Goal: Task Accomplishment & Management: Complete application form

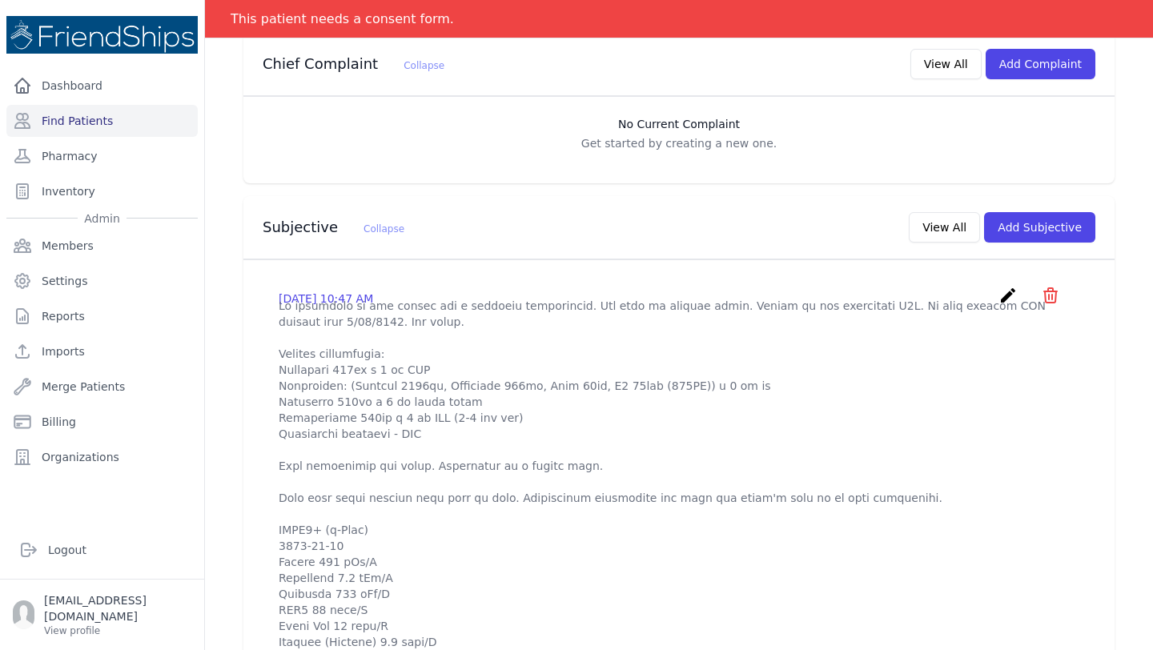
scroll to position [335, 0]
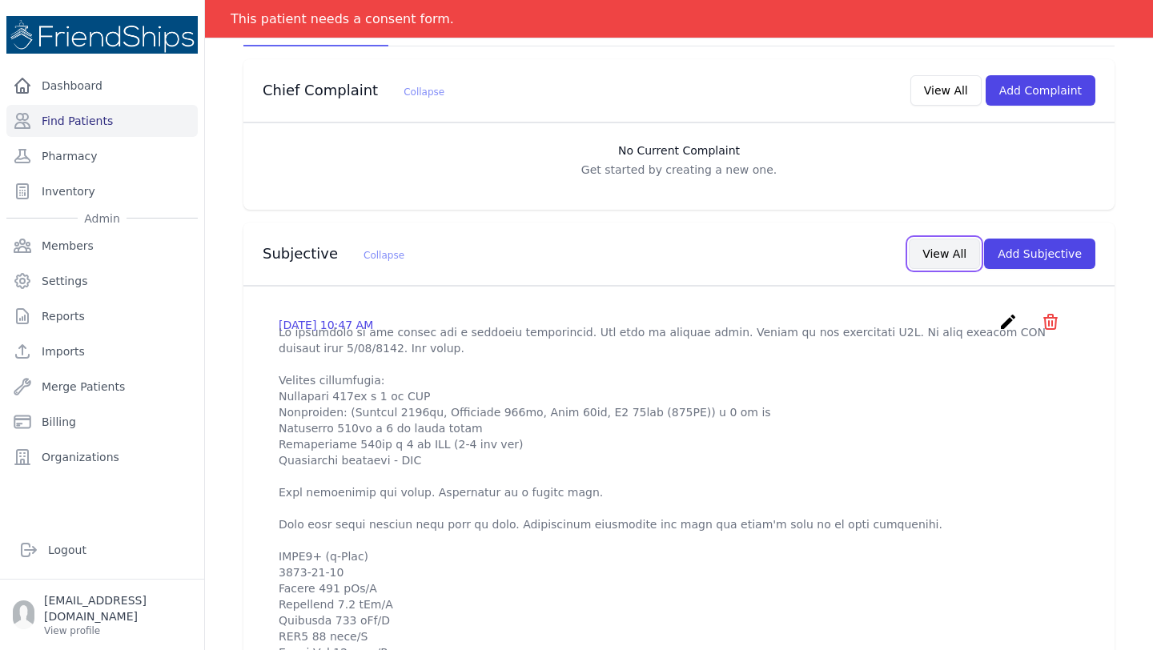
click at [947, 239] on button "View All" at bounding box center [944, 254] width 71 height 30
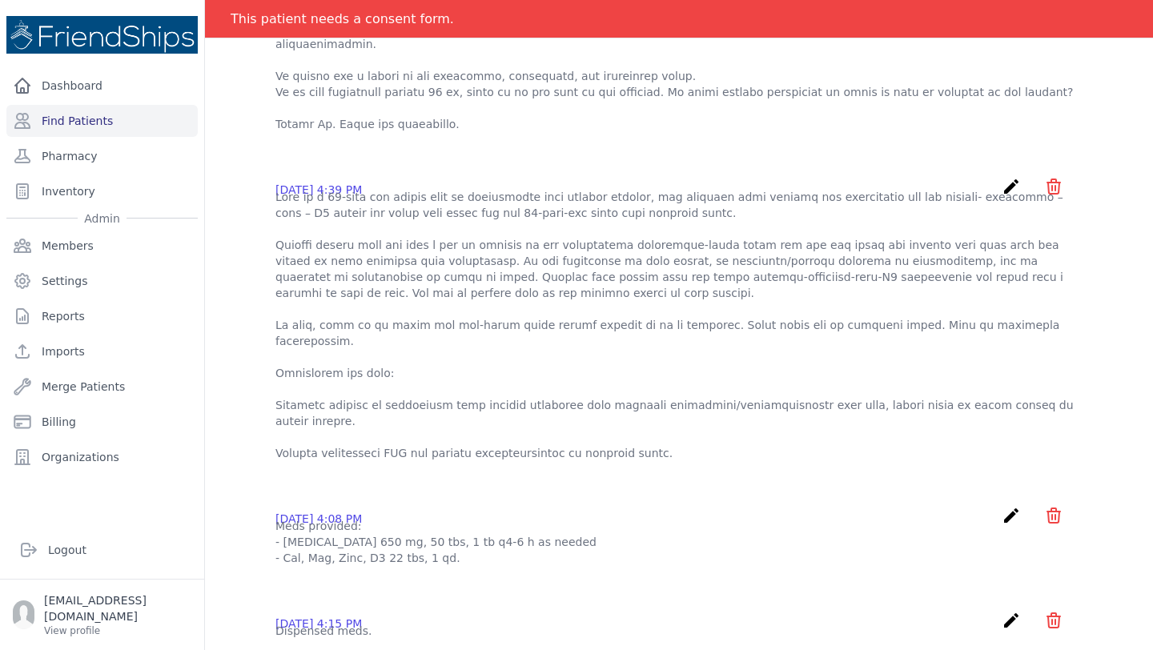
scroll to position [767, 0]
click at [488, 228] on p at bounding box center [678, 328] width 807 height 272
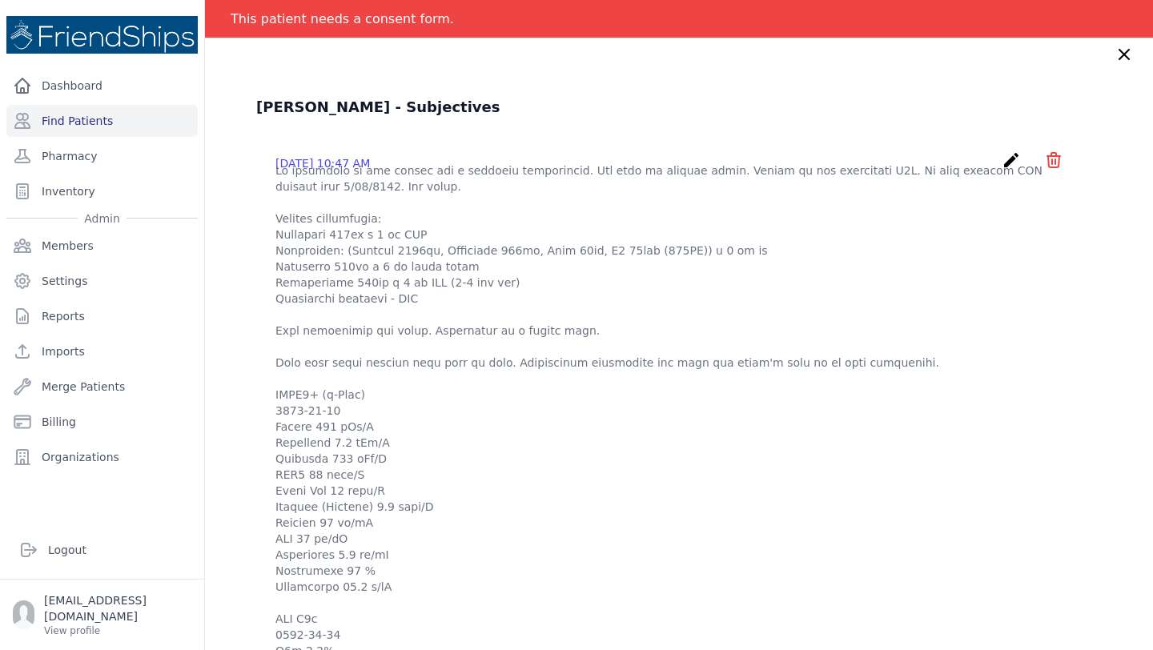
scroll to position [0, 0]
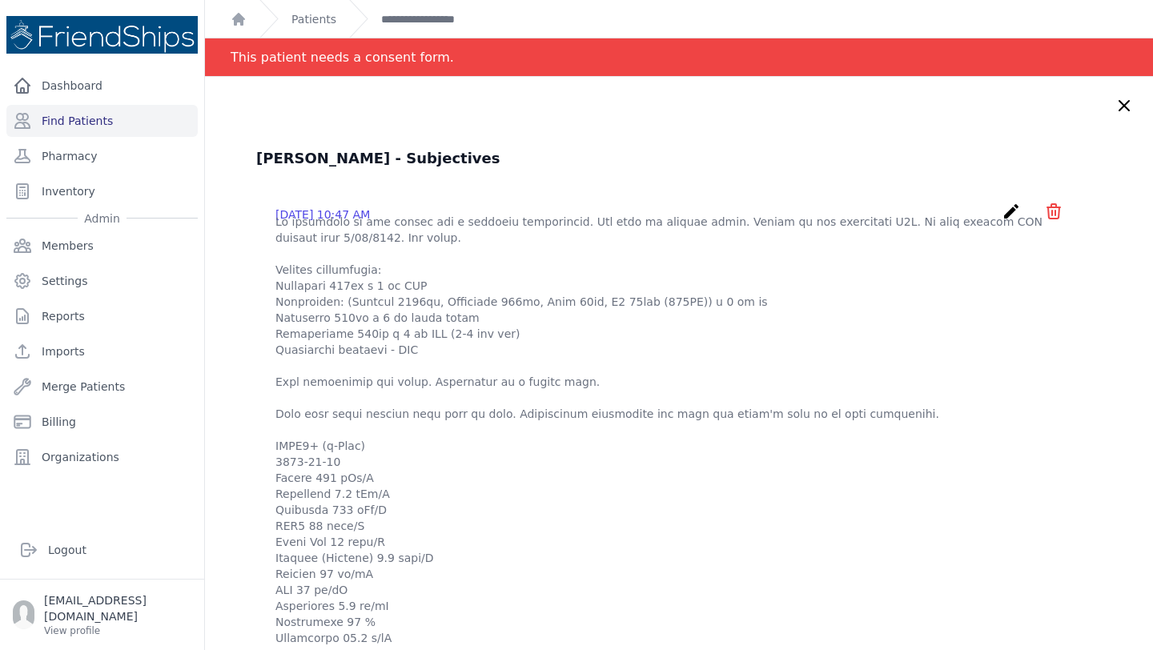
click at [1009, 219] on icon "create" at bounding box center [1011, 211] width 19 height 19
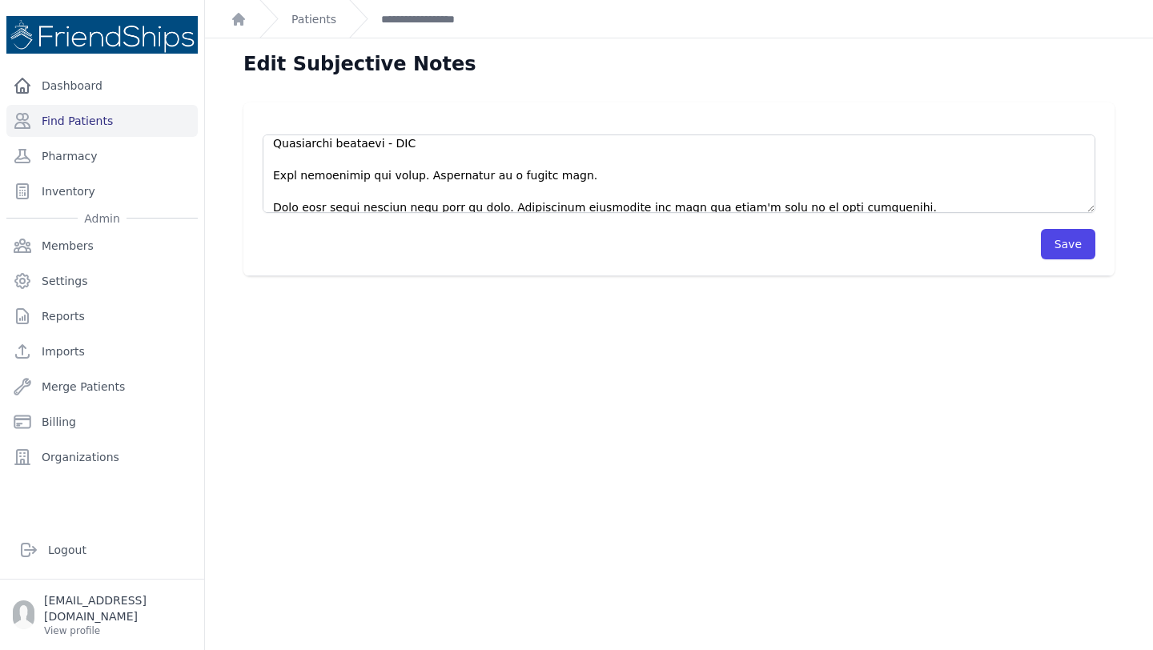
scroll to position [155, 0]
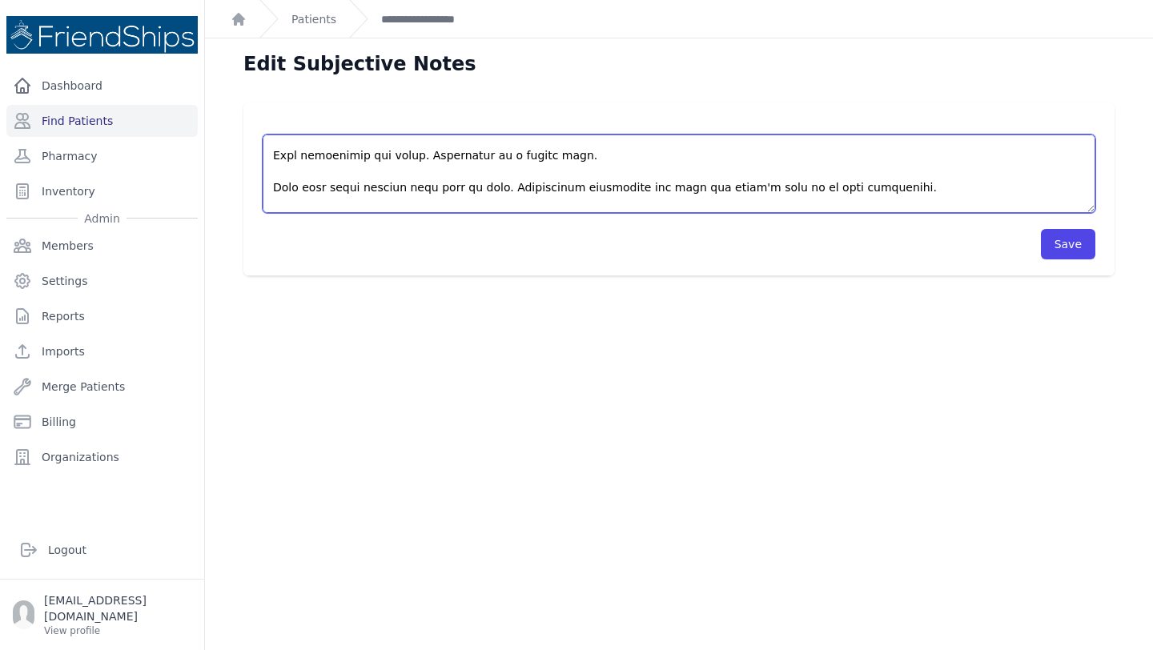
click at [376, 156] on textarea at bounding box center [679, 174] width 833 height 78
click at [379, 151] on textarea at bounding box center [679, 174] width 833 height 78
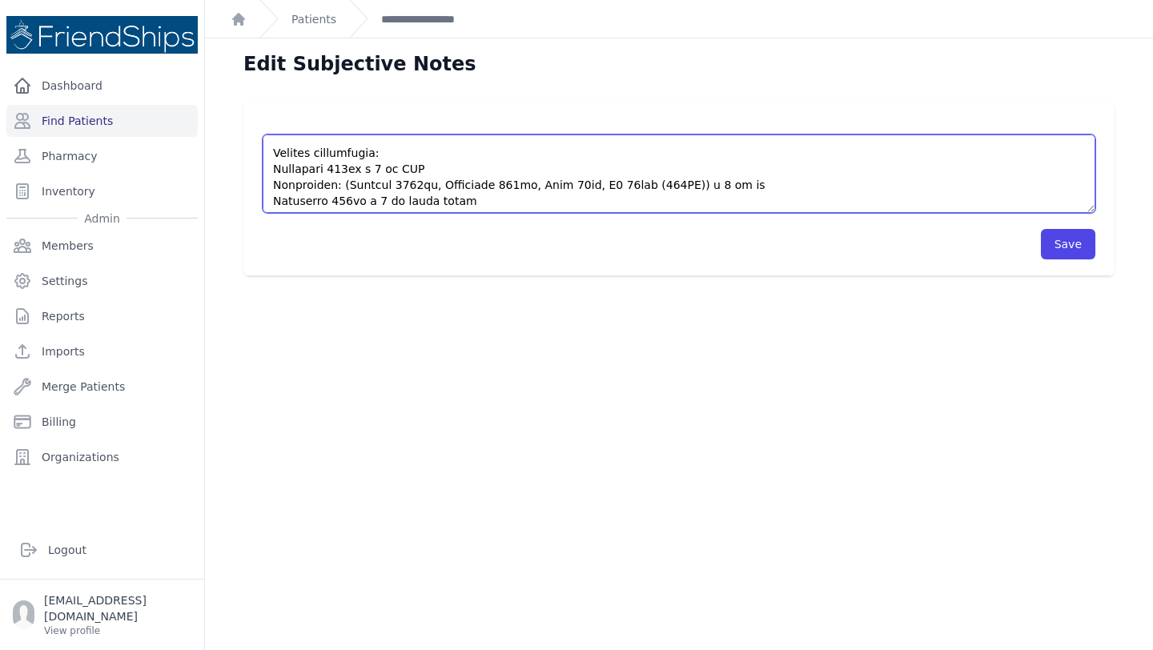
scroll to position [22, 0]
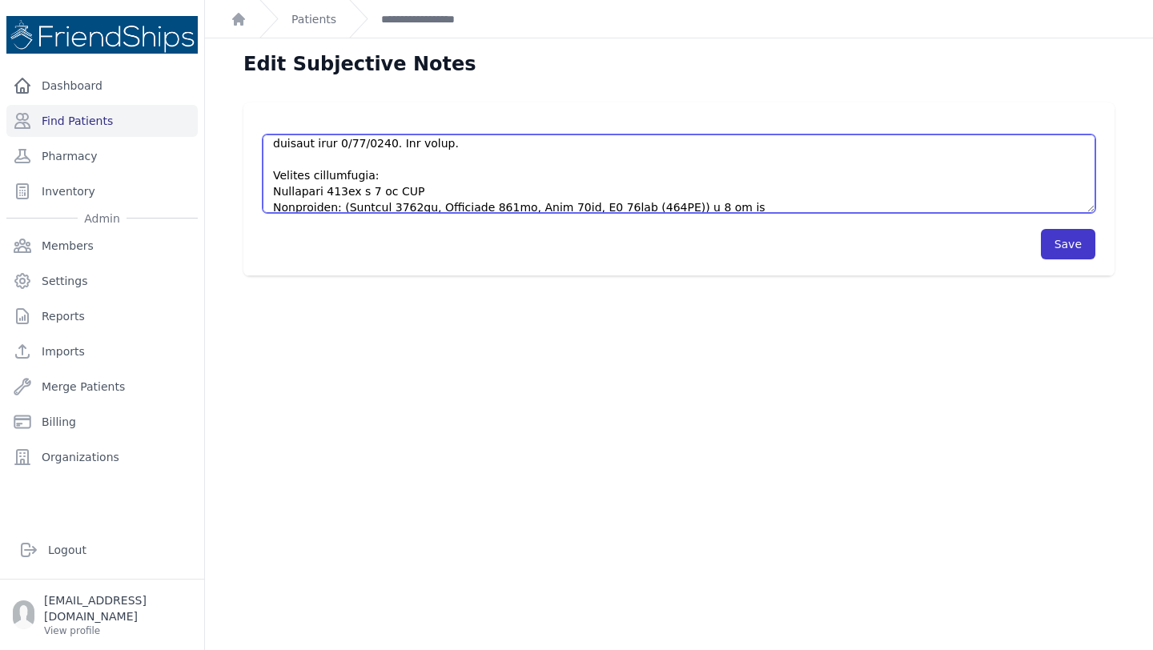
type textarea "Pt presented to the clinic for a followup appointment. Was seen by nursing staf…"
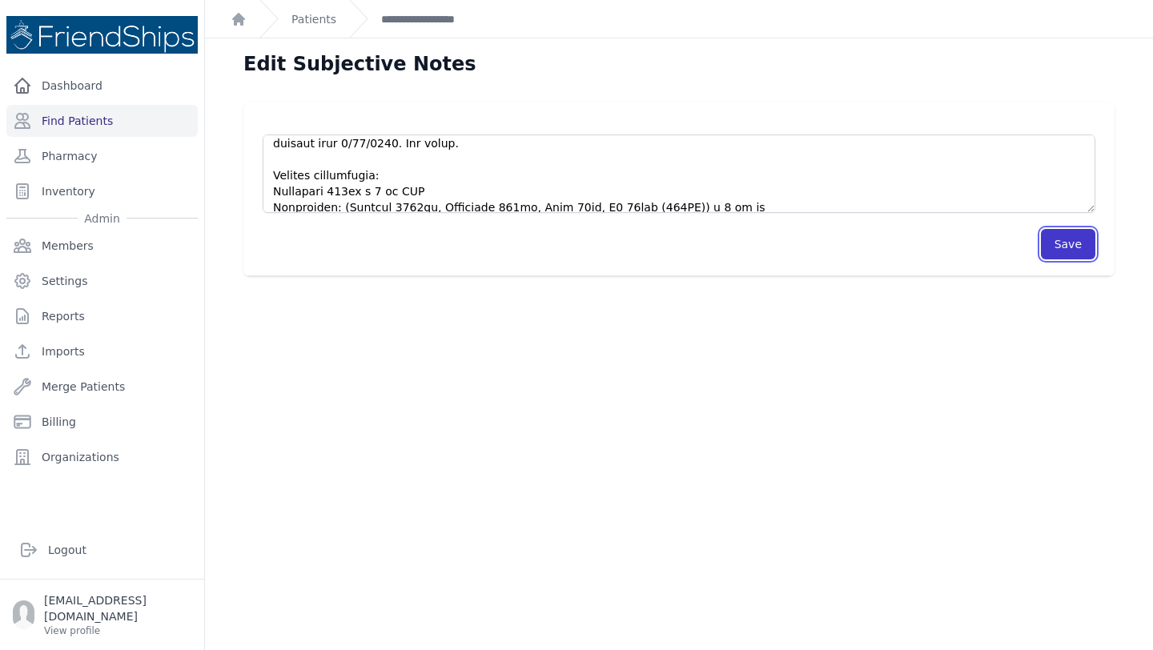
click at [1070, 252] on button "Save" at bounding box center [1068, 244] width 54 height 30
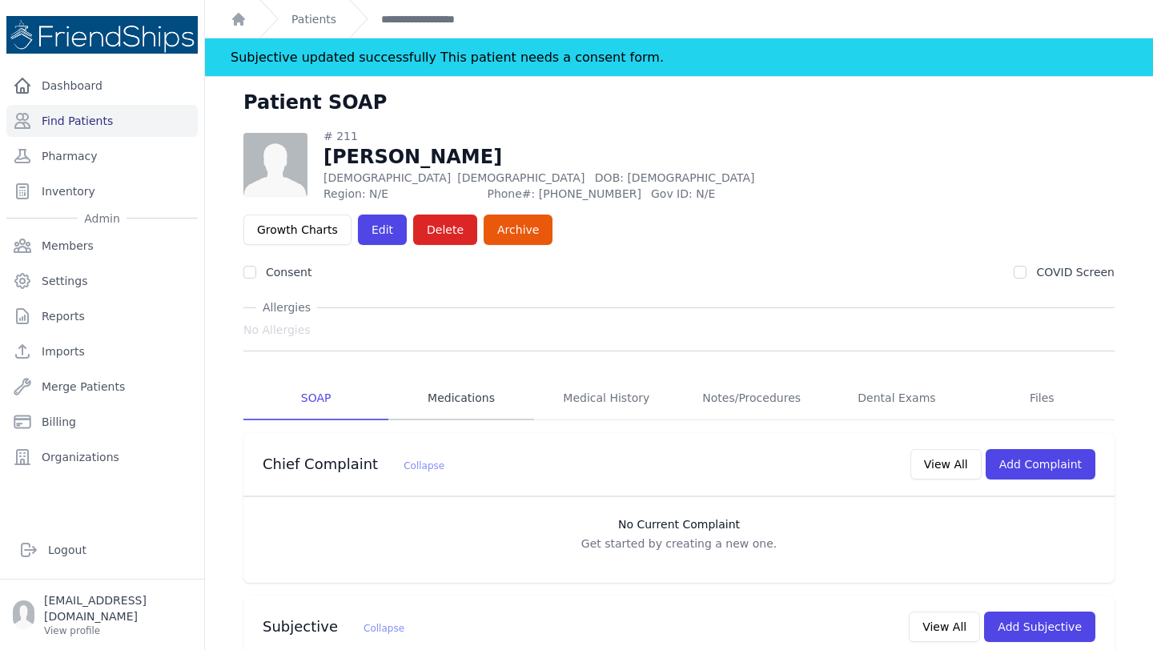
click at [479, 377] on link "Medications" at bounding box center [460, 398] width 145 height 43
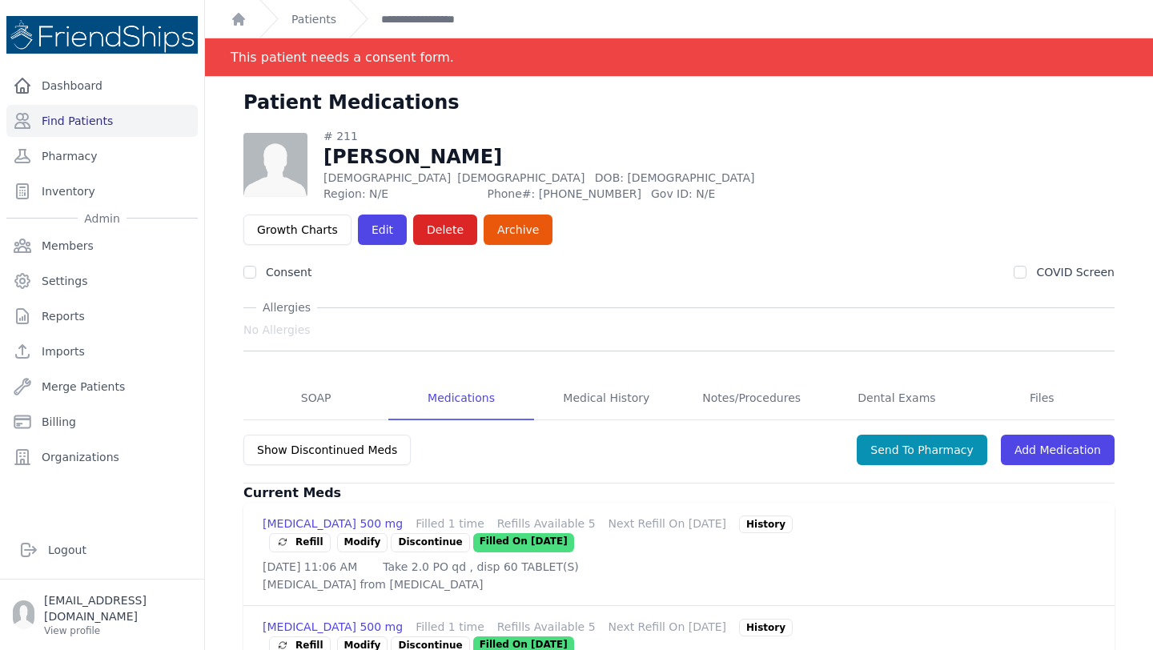
scroll to position [77, 0]
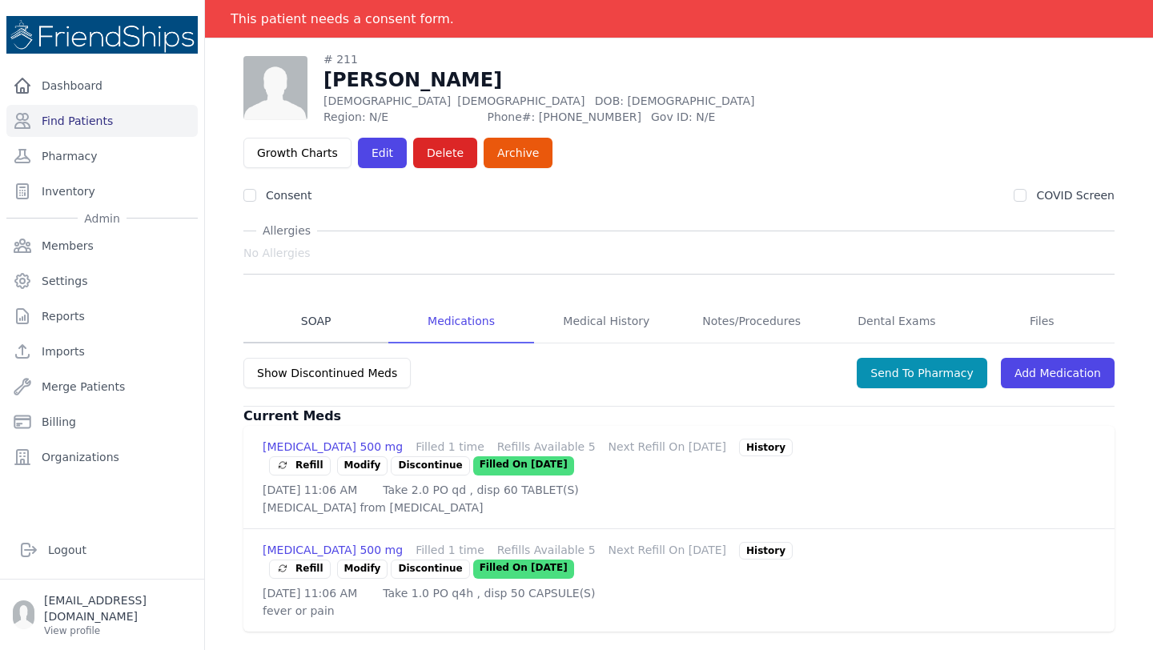
click at [316, 300] on link "SOAP" at bounding box center [315, 321] width 145 height 43
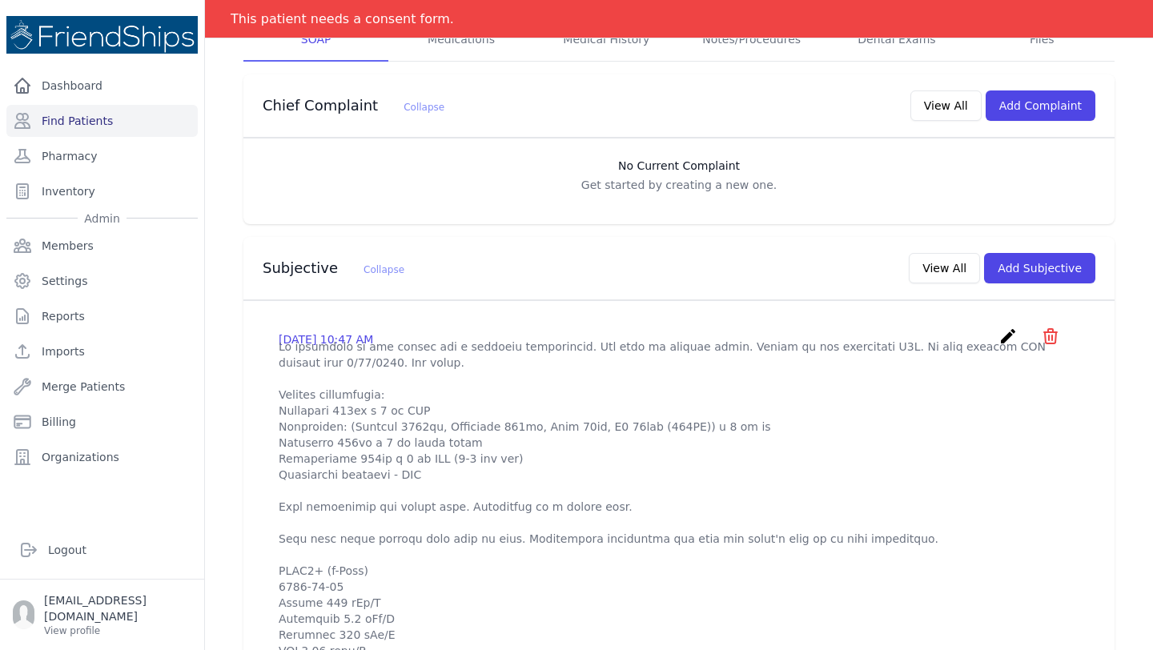
scroll to position [364, 0]
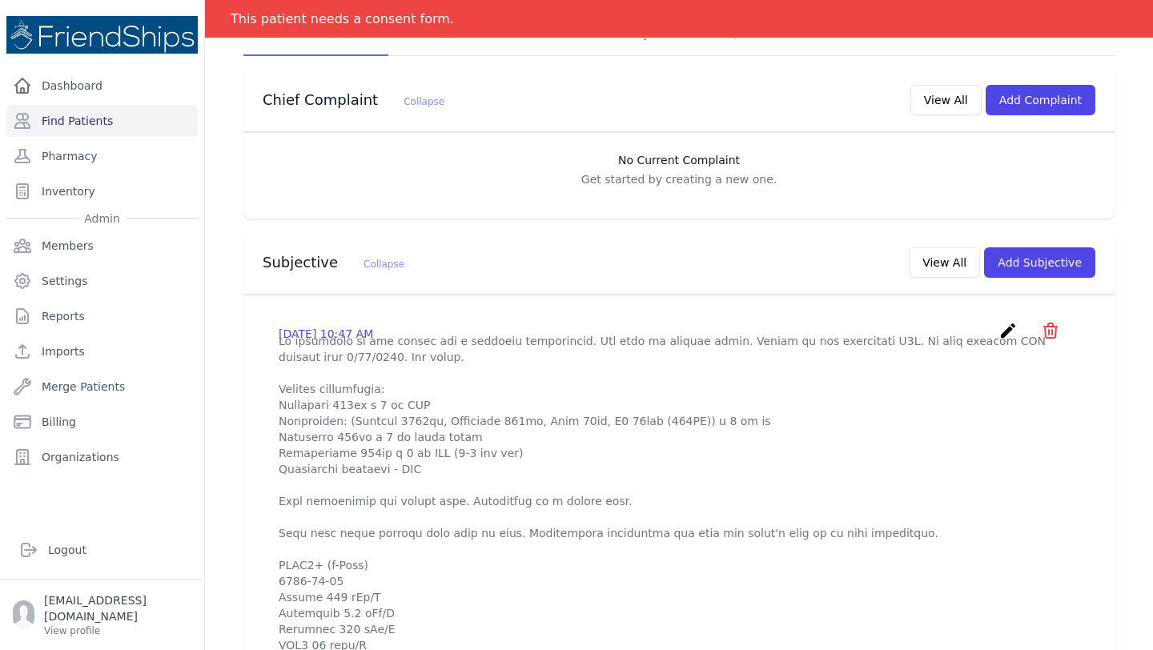
click at [1006, 321] on icon "create" at bounding box center [1007, 330] width 19 height 19
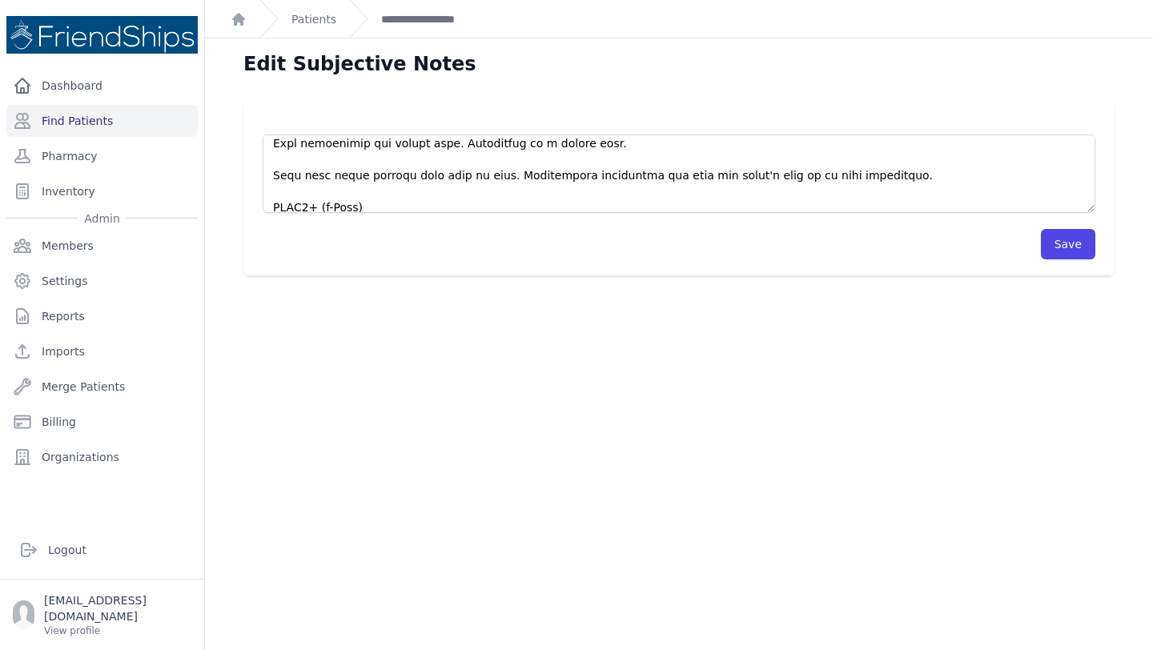
scroll to position [159, 0]
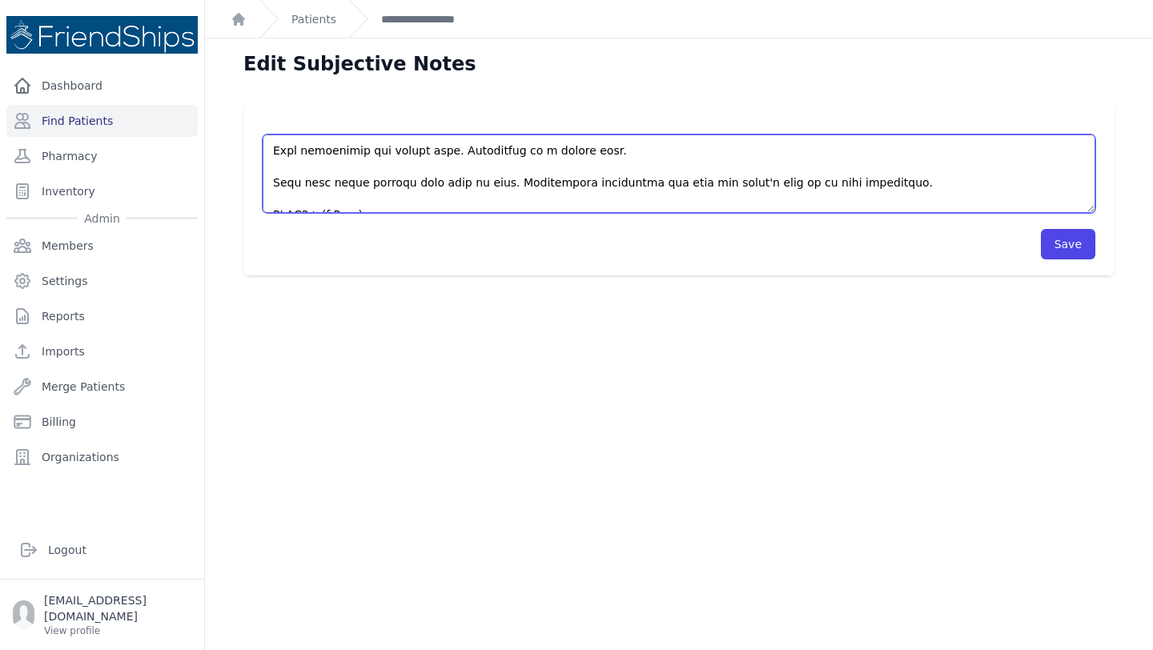
drag, startPoint x: 602, startPoint y: 151, endPoint x: 428, endPoint y: 150, distance: 173.7
click at [428, 150] on textarea at bounding box center [679, 174] width 833 height 78
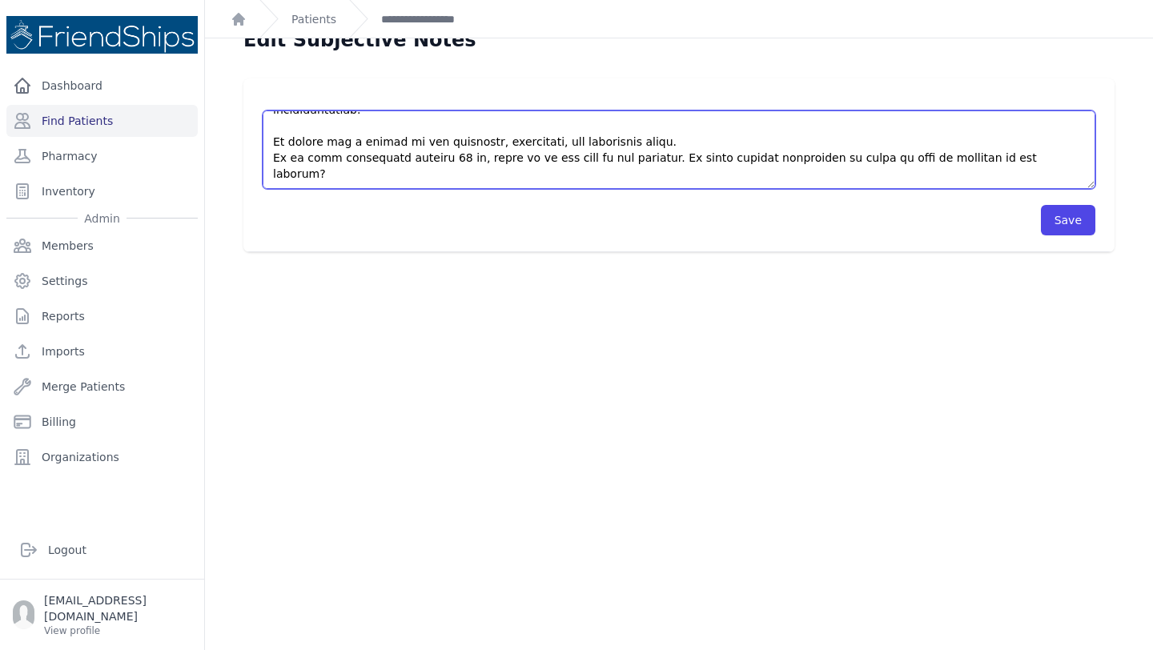
scroll to position [26, 0]
type textarea "Pt presented to the clinic for a followup appointment. Was seen by nursing staf…"
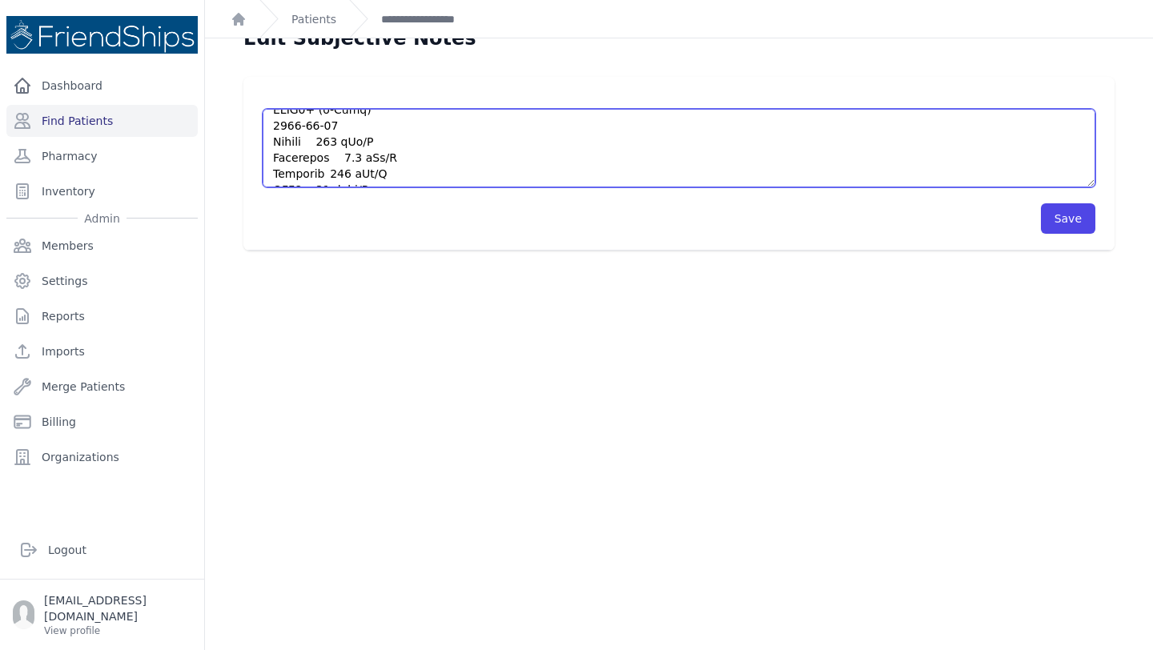
scroll to position [0, 0]
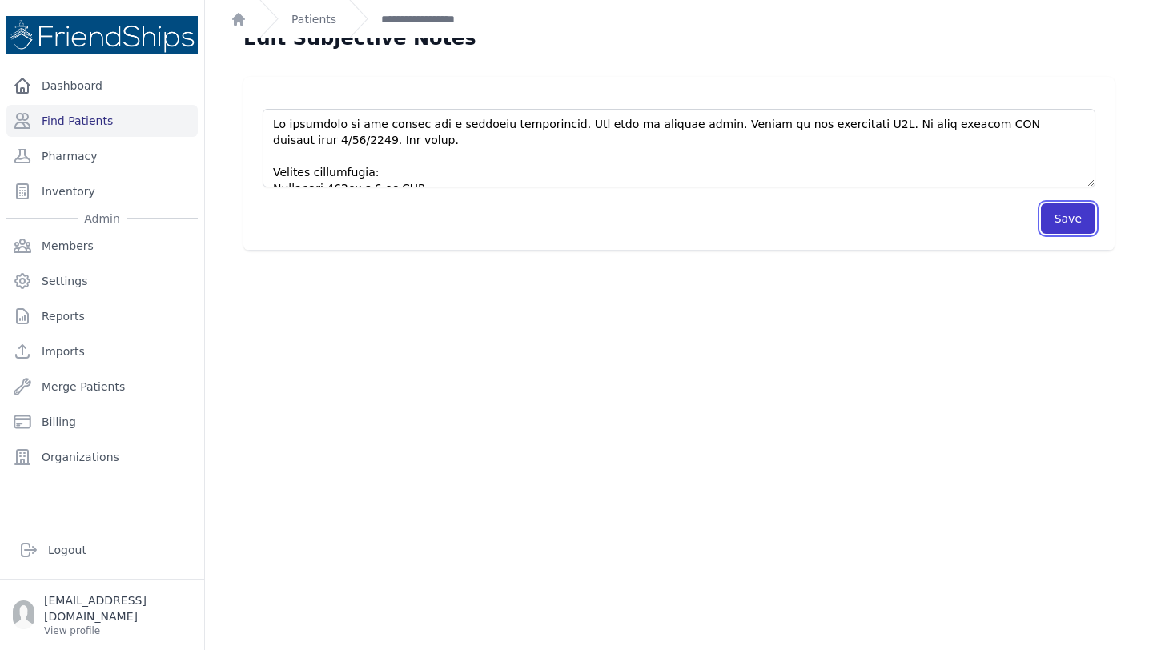
click at [1072, 227] on button "Save" at bounding box center [1068, 218] width 54 height 30
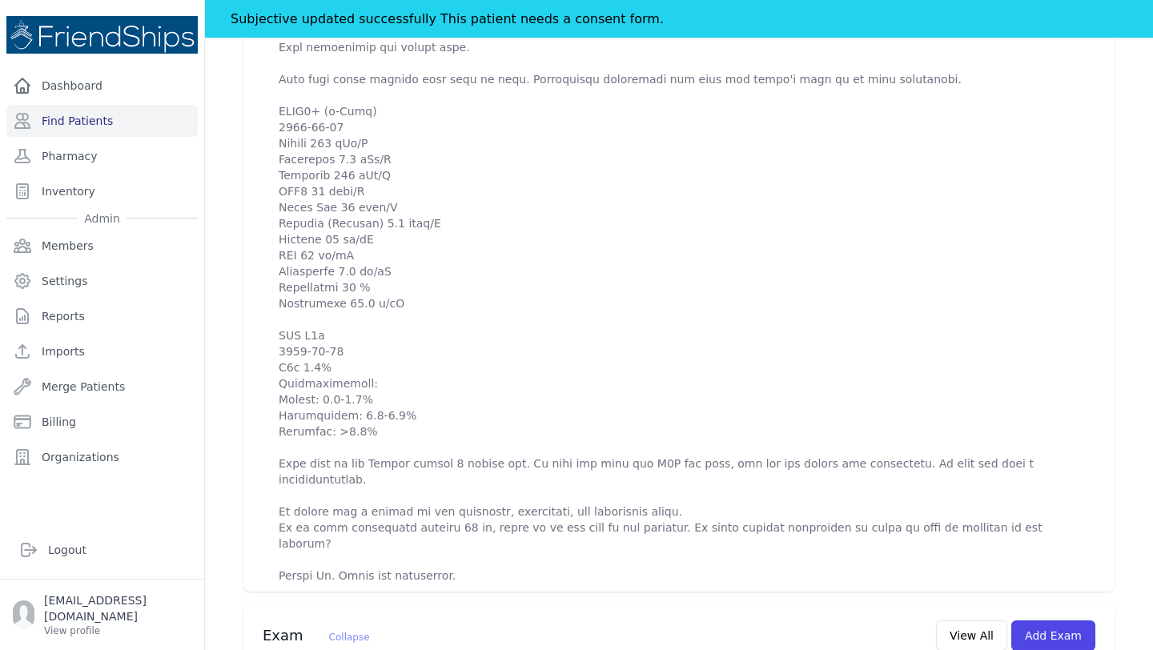
scroll to position [811, 0]
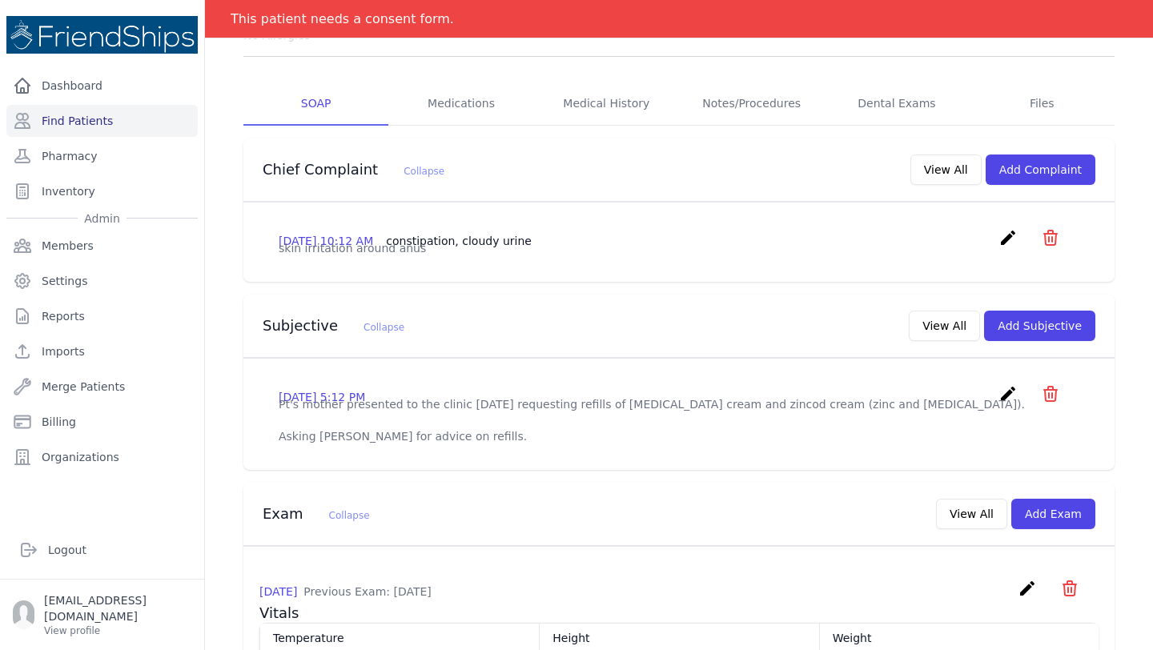
scroll to position [302, 0]
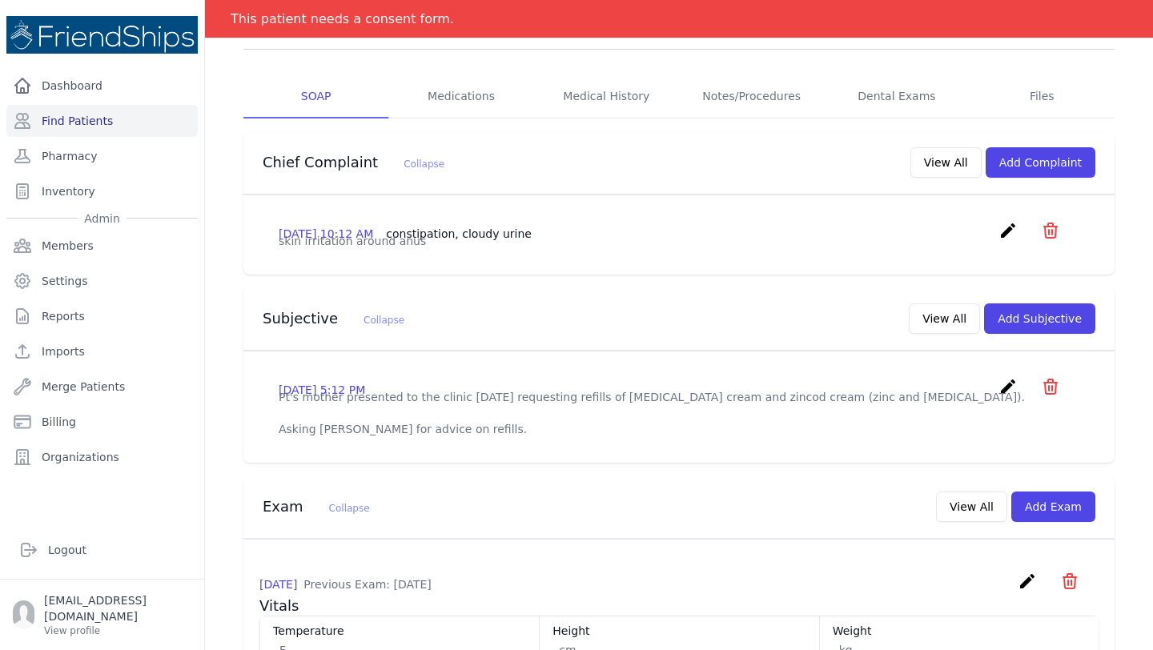
click at [1011, 377] on icon "create" at bounding box center [1007, 386] width 19 height 19
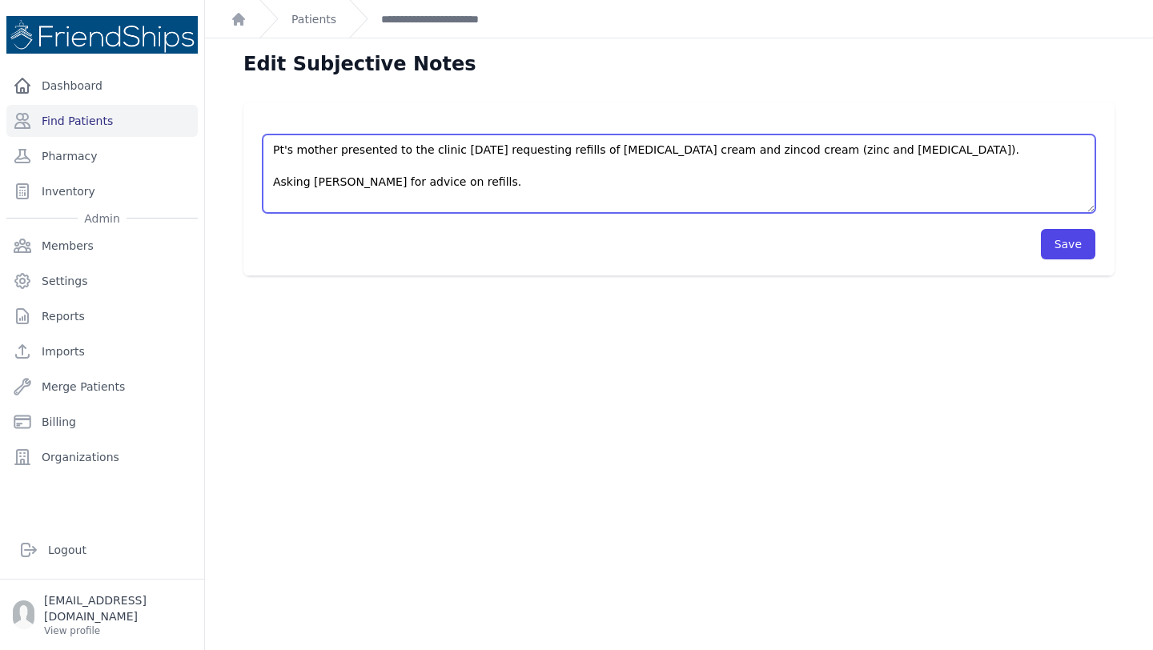
click at [754, 143] on textarea "Pt's mother presented to the clinic today requesting refills of clotrimazole cr…" at bounding box center [679, 174] width 833 height 78
click at [480, 179] on textarea "Pt's mother presented to the clinic today requesting refills of clotrimazole cr…" at bounding box center [679, 174] width 833 height 78
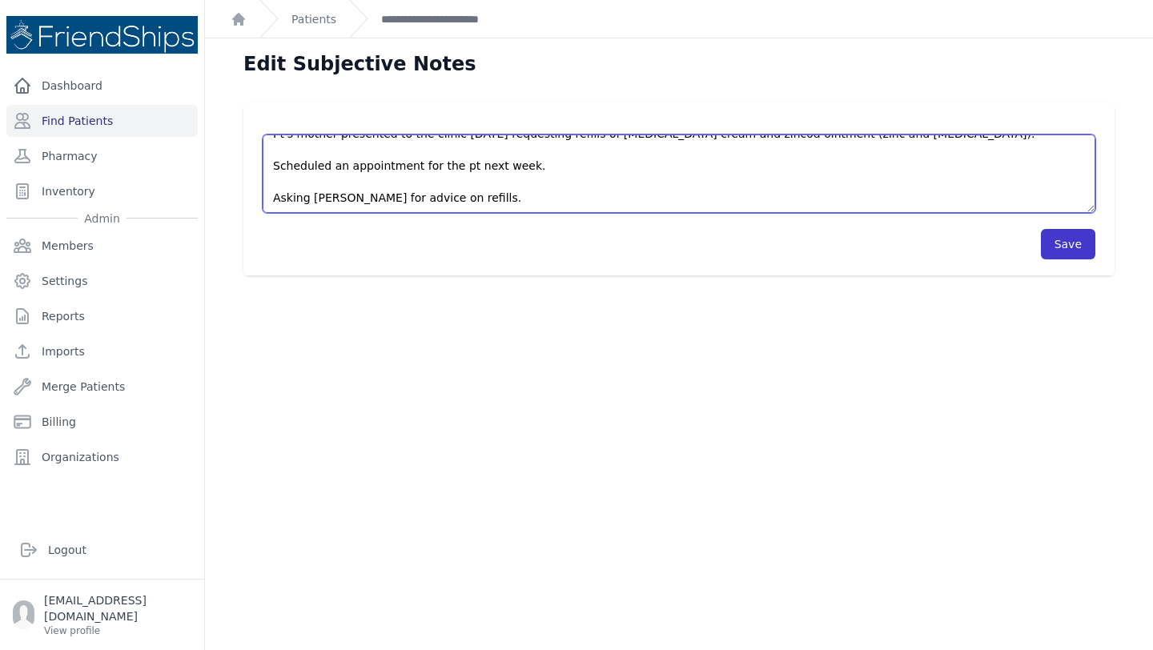
type textarea "Pt's mother presented to the clinic today requesting refills of clotrimazole cr…"
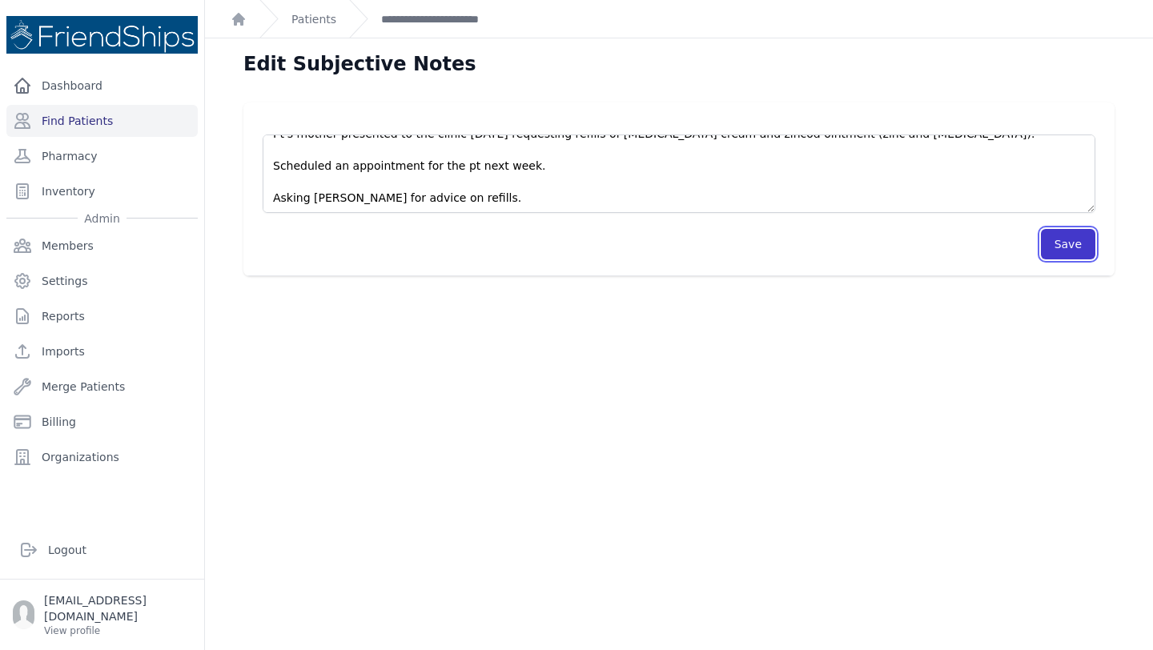
click at [1076, 245] on button "Save" at bounding box center [1068, 244] width 54 height 30
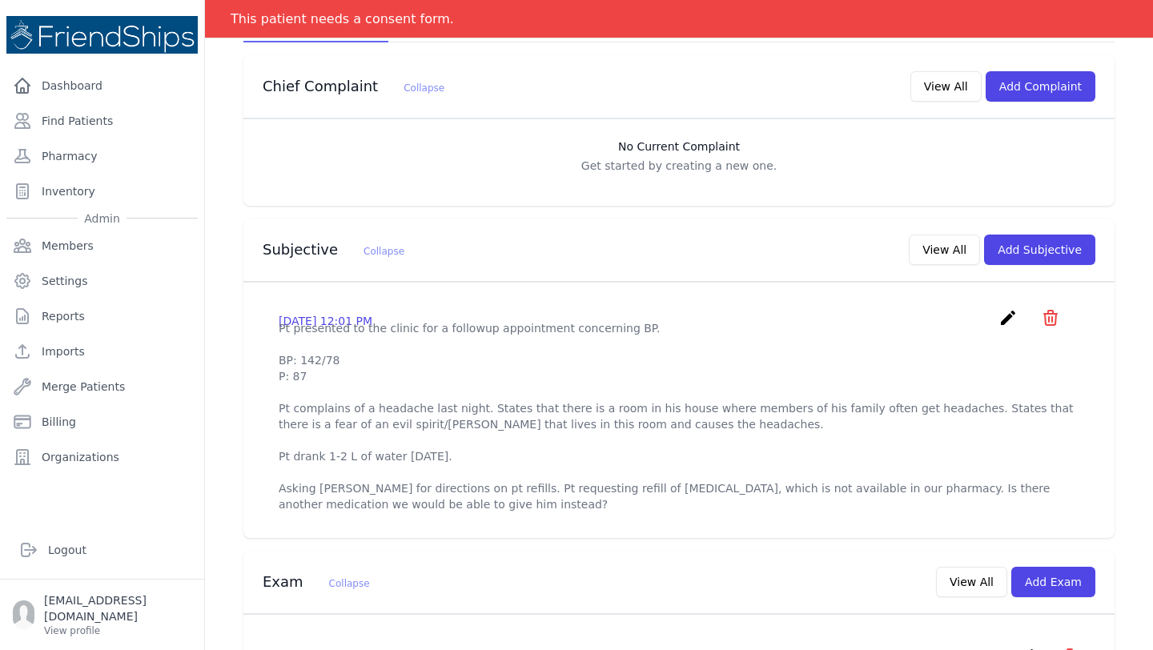
scroll to position [380, 0]
click at [1018, 314] on link "create" at bounding box center [1009, 321] width 23 height 15
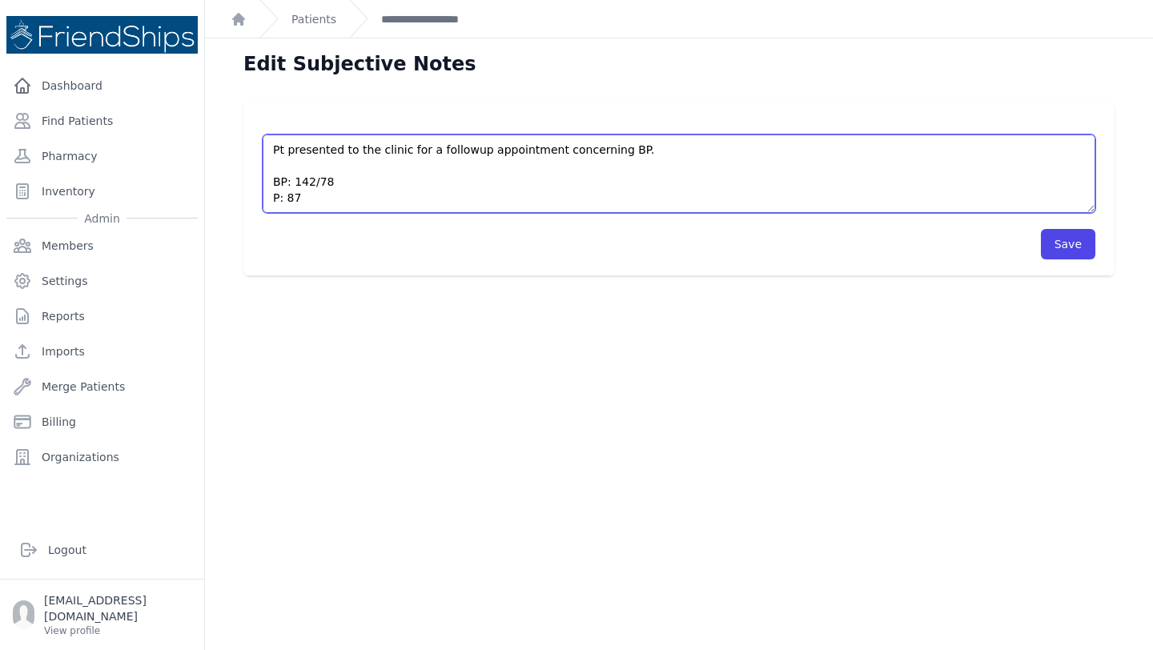
click at [685, 151] on textarea "Pt presented to the clinic for a followup appointment concerning BP. BP: 142/78…" at bounding box center [679, 174] width 833 height 78
type textarea "Pt presented to the clinic for a followup appointment concerning BP. Pt was see…"
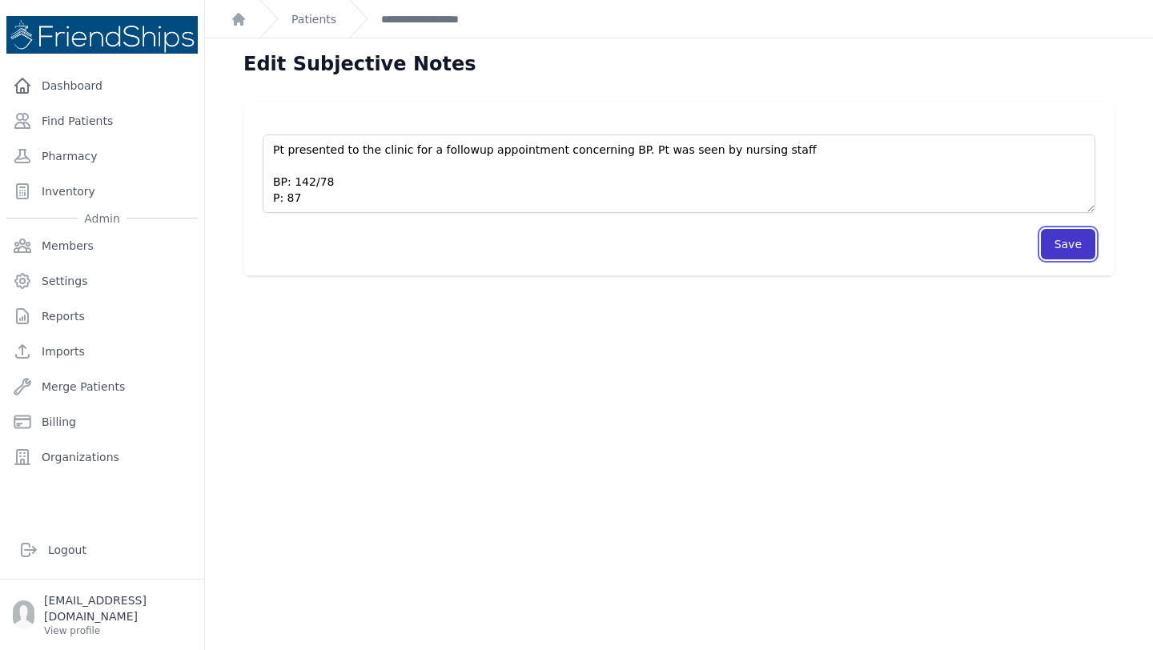
click at [1059, 249] on button "Save" at bounding box center [1068, 244] width 54 height 30
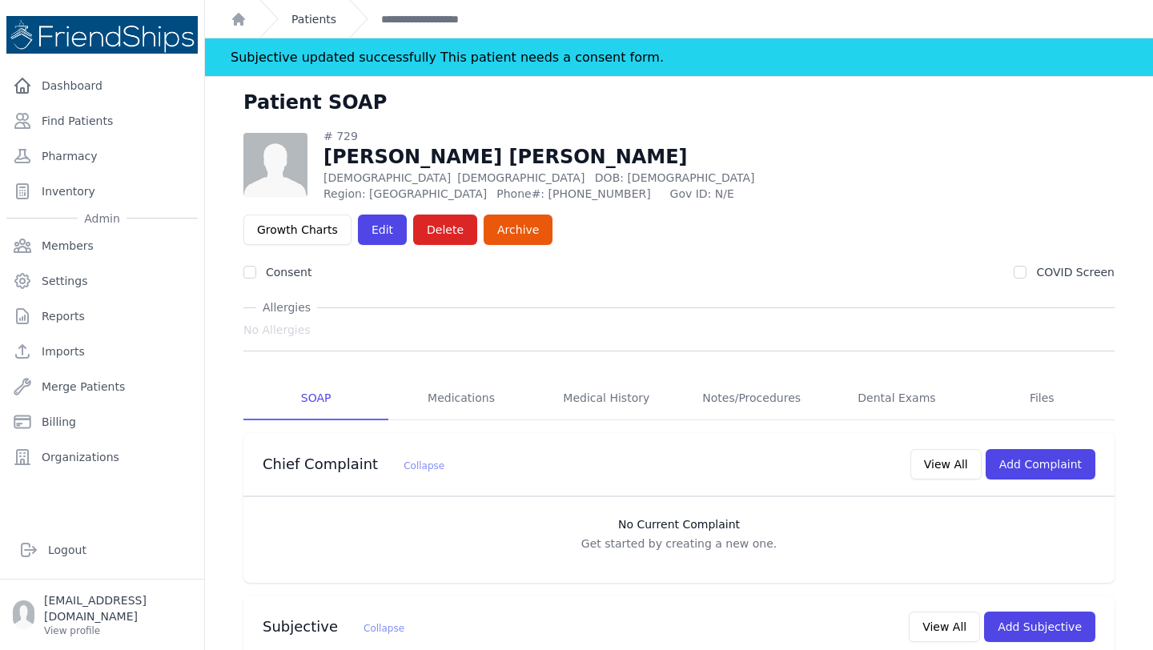
click at [319, 20] on link "Patients" at bounding box center [313, 19] width 45 height 16
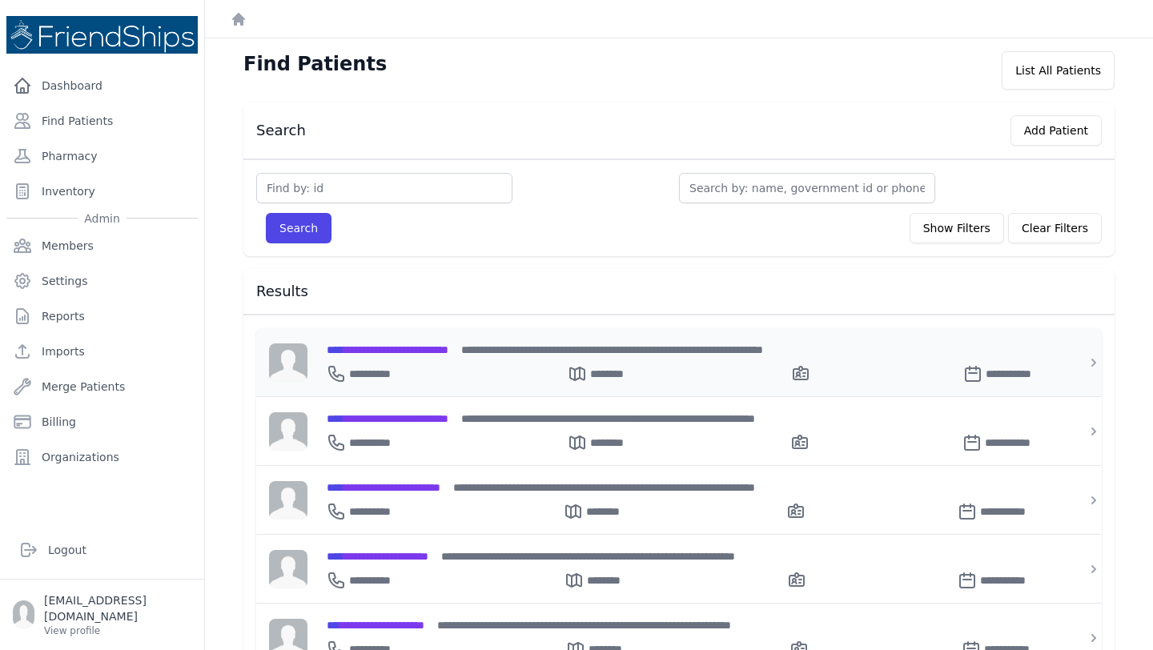
click at [436, 360] on div "**********" at bounding box center [689, 371] width 724 height 26
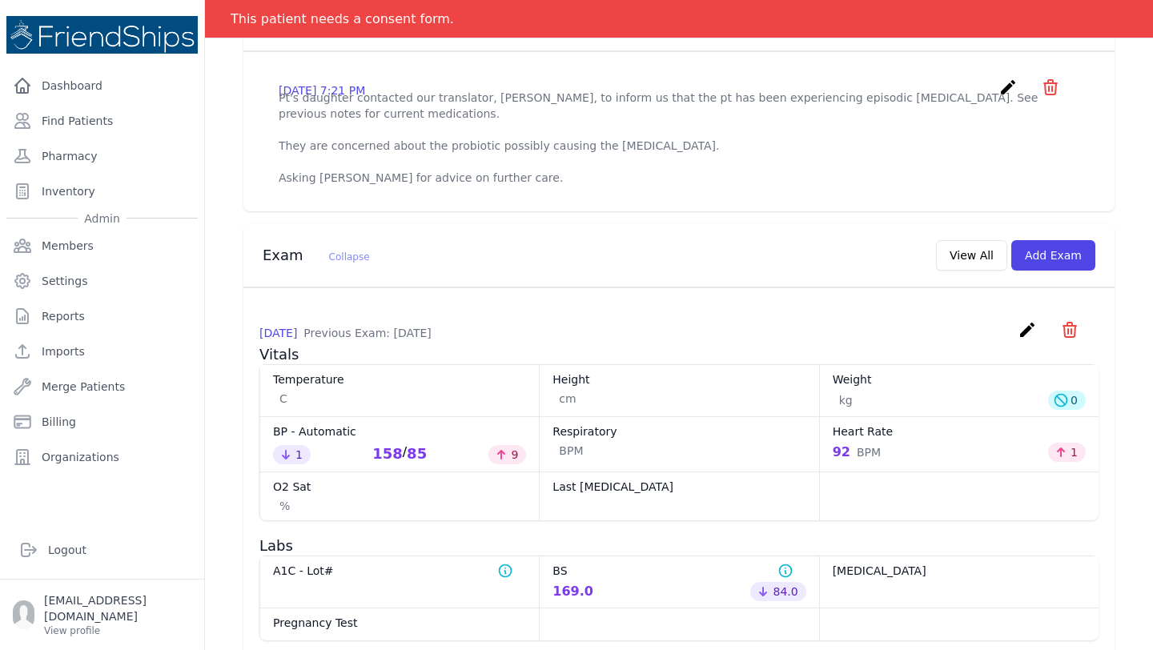
scroll to position [572, 0]
click at [622, 222] on div "Exam Collapse View All Add Exam" at bounding box center [678, 253] width 871 height 63
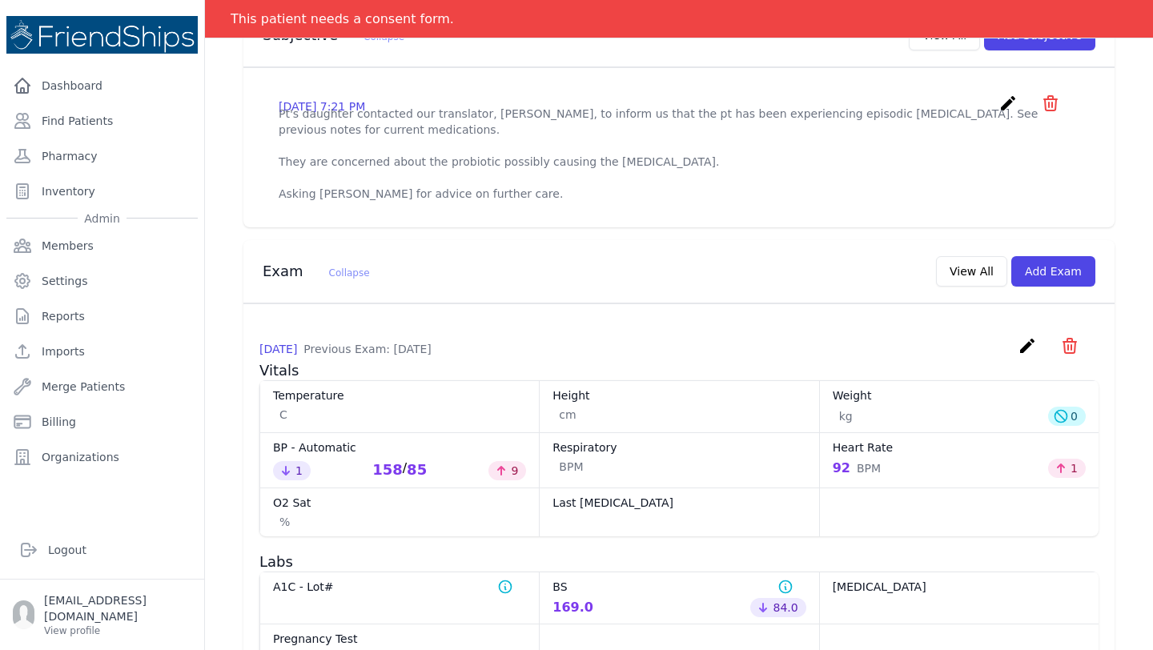
click at [1005, 94] on icon "create" at bounding box center [1007, 103] width 19 height 19
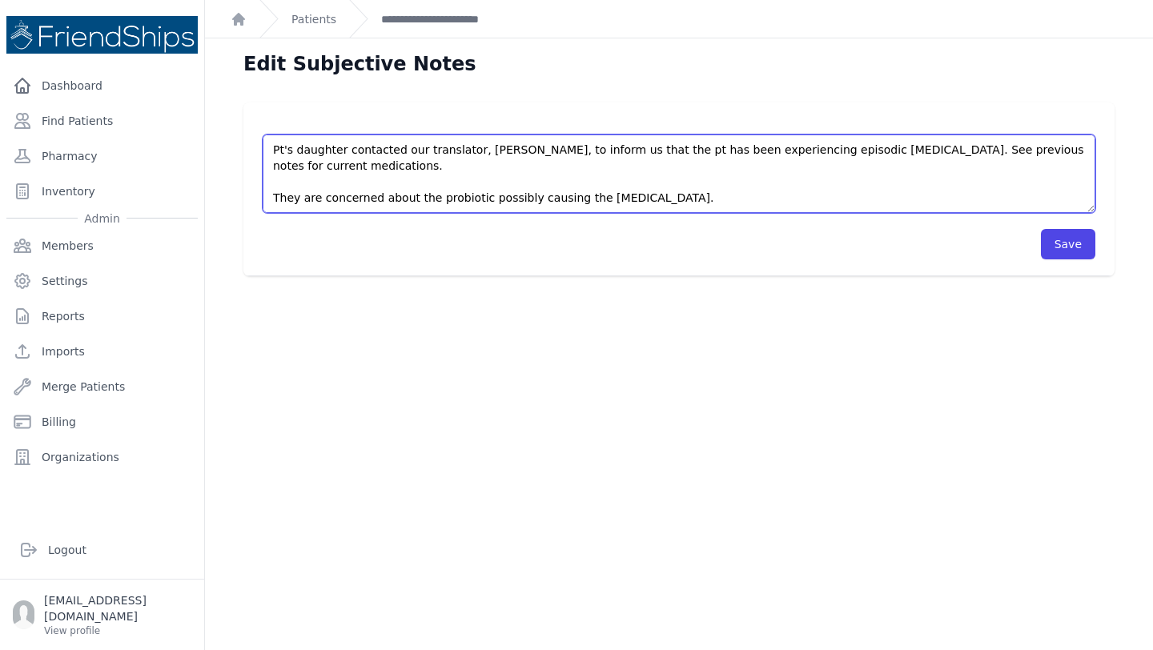
click at [323, 145] on textarea "Pt's daughter contacted our translator, Hussein, to inform us that the pt has b…" at bounding box center [679, 174] width 833 height 78
type textarea "Pt's relative contacted our translator, Hussein, to inform us that the pt has b…"
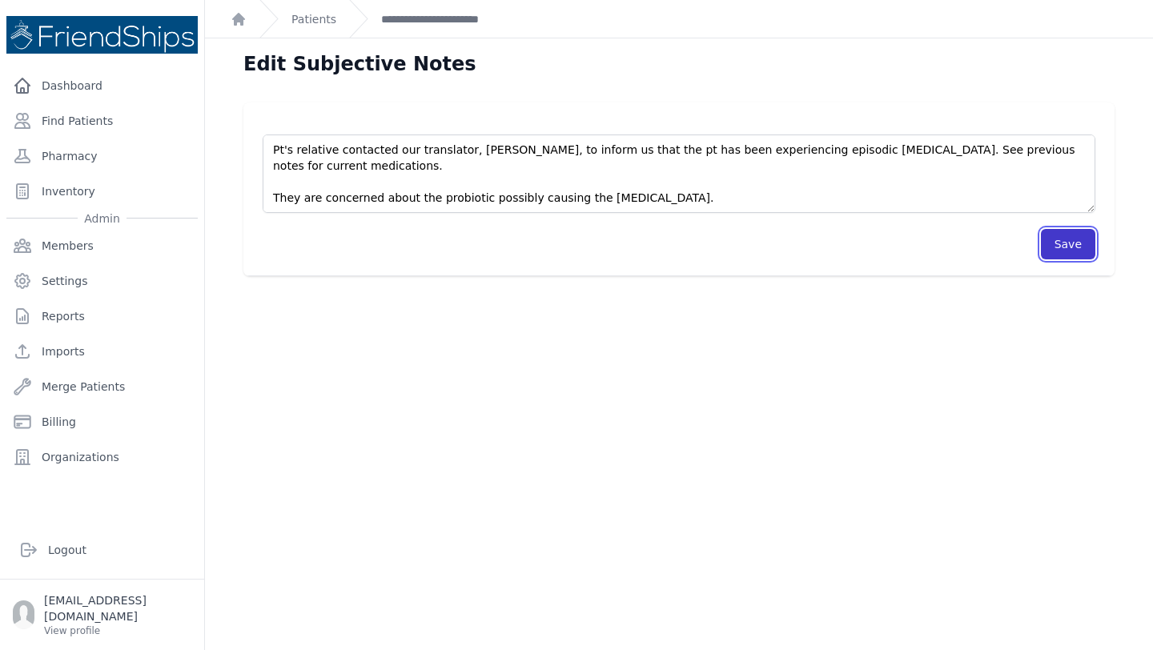
click at [1069, 235] on button "Save" at bounding box center [1068, 244] width 54 height 30
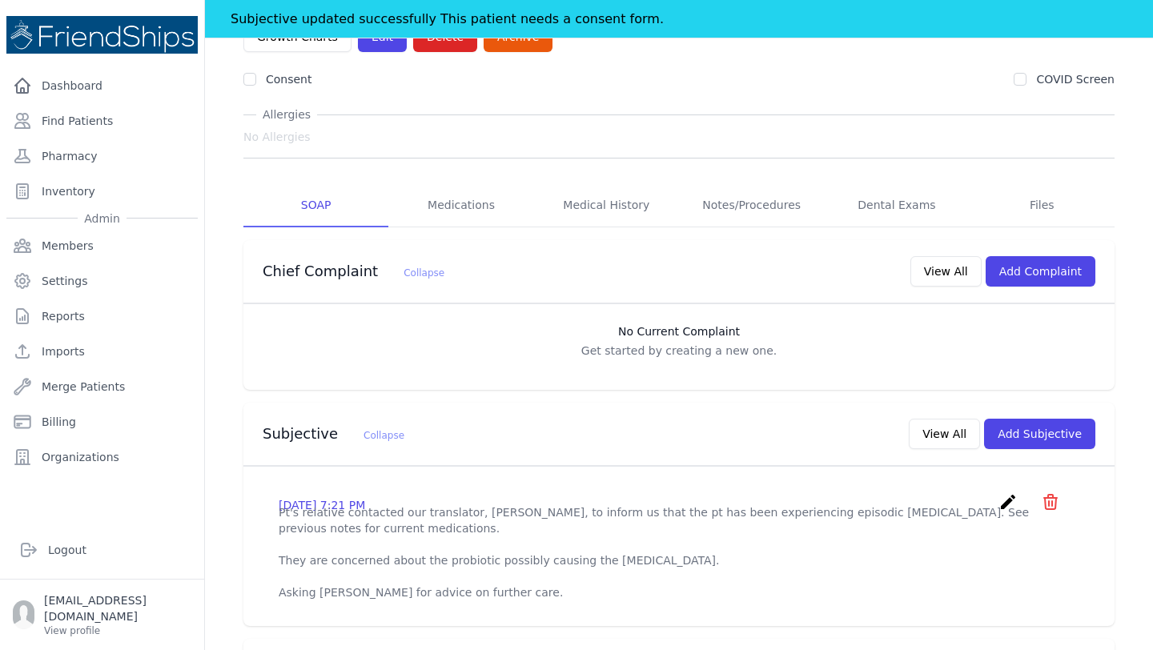
scroll to position [424, 0]
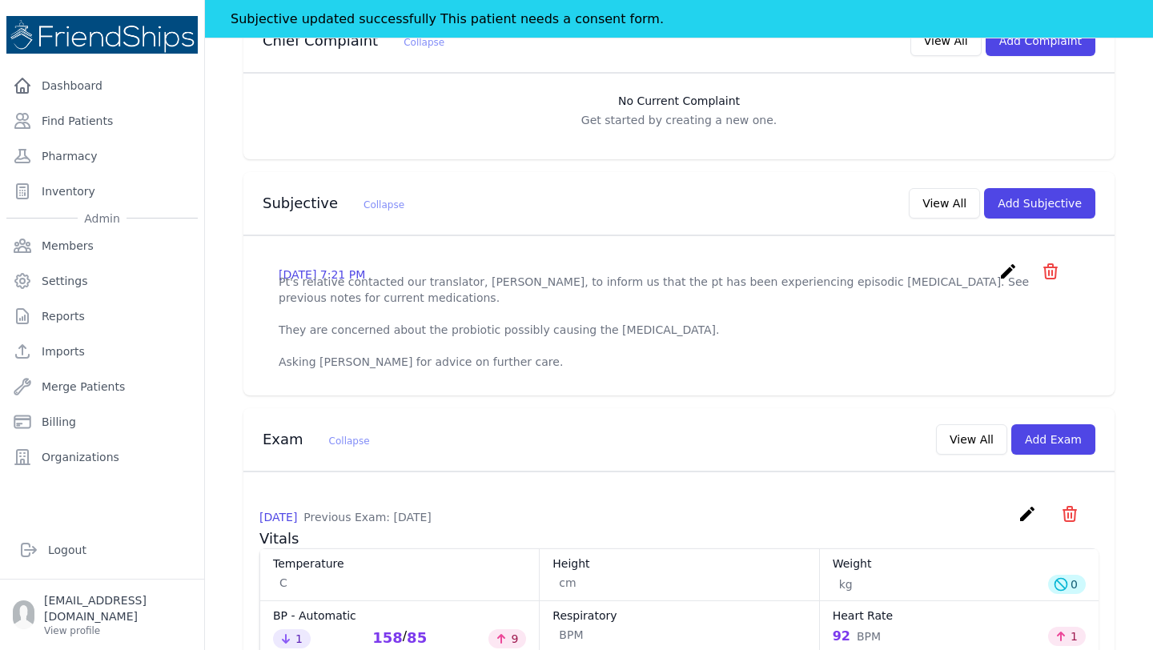
click at [604, 182] on div "Subjective Collapse View All Add Subjective" at bounding box center [672, 200] width 845 height 37
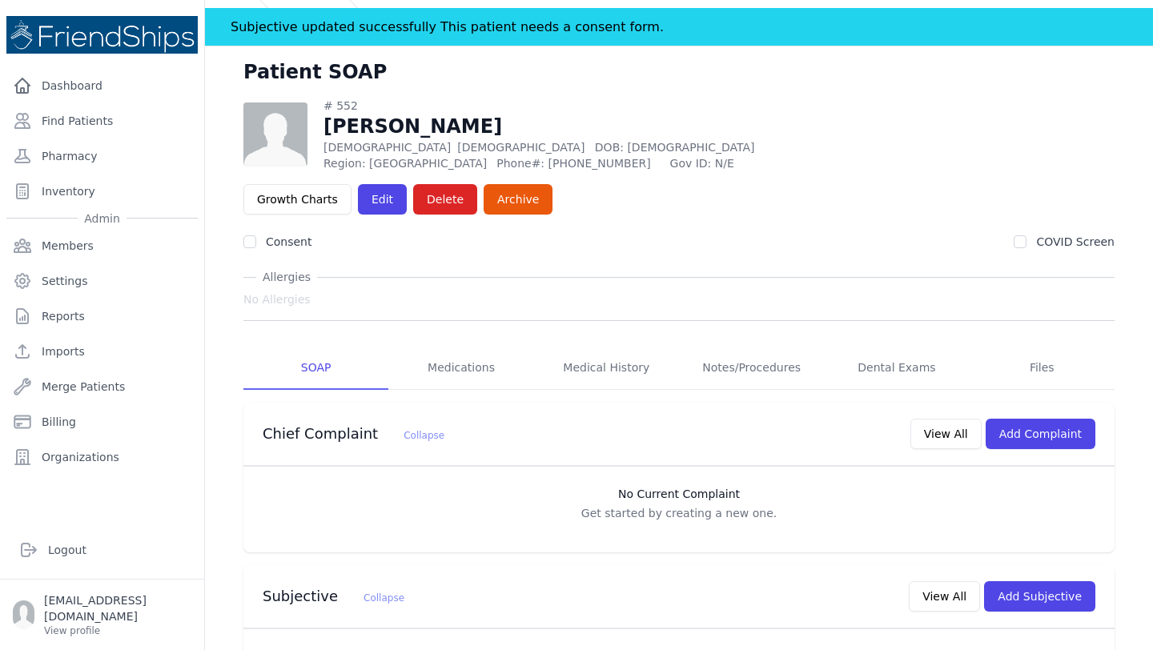
scroll to position [30, 0]
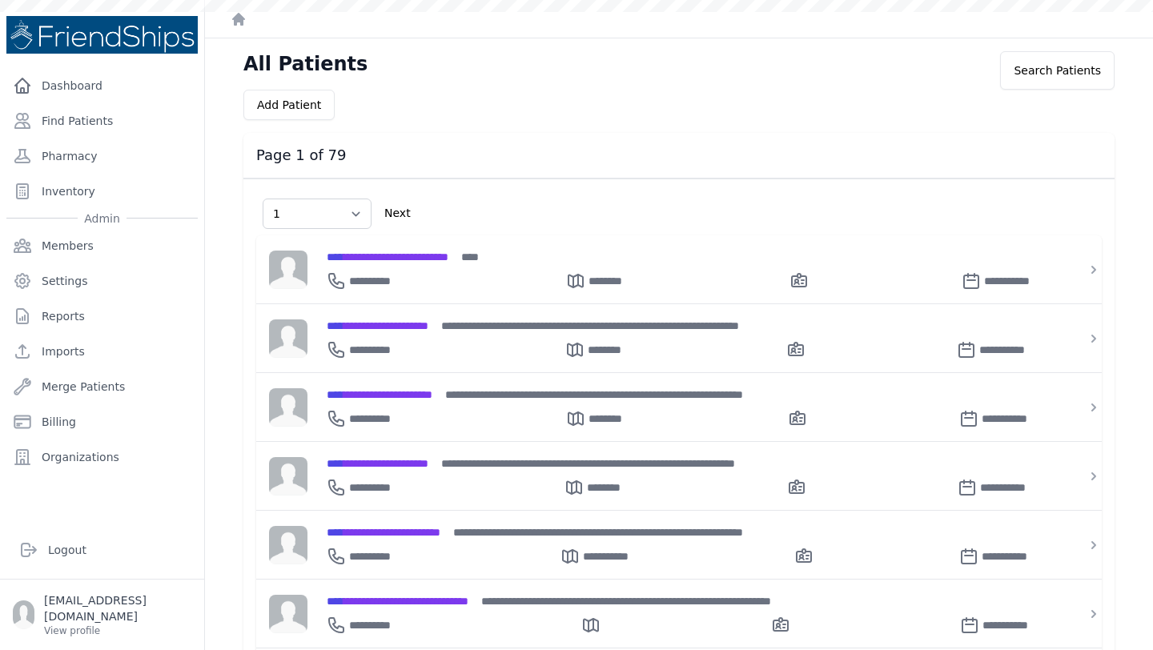
select select "1"
click at [125, 119] on link "Find Patients" at bounding box center [101, 121] width 191 height 32
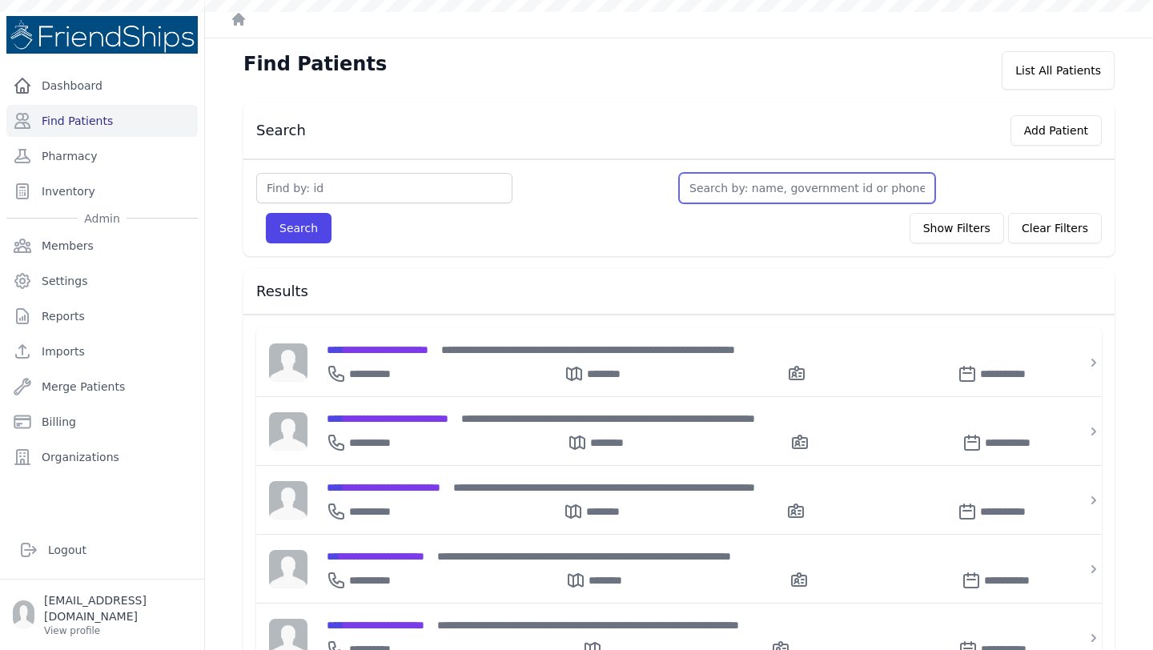
click at [815, 192] on input "text" at bounding box center [807, 188] width 256 height 30
type input "wa"
type input "waji"
type input "wajiha"
click at [266, 213] on button "Search" at bounding box center [299, 228] width 66 height 30
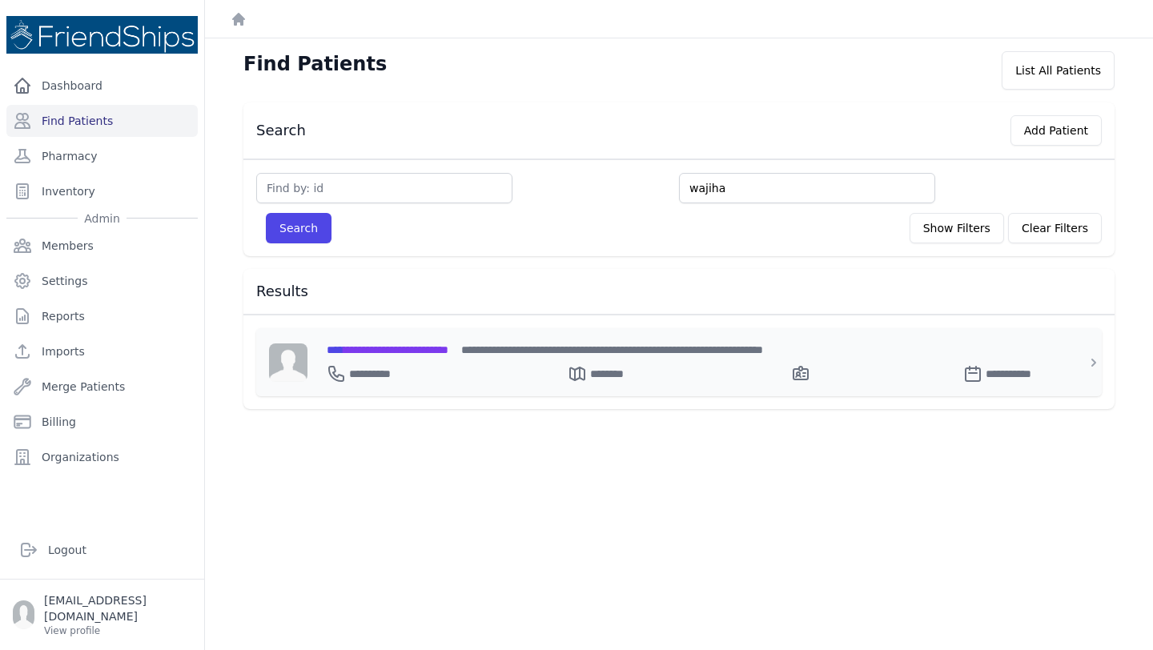
click at [444, 350] on span "**********" at bounding box center [388, 349] width 122 height 11
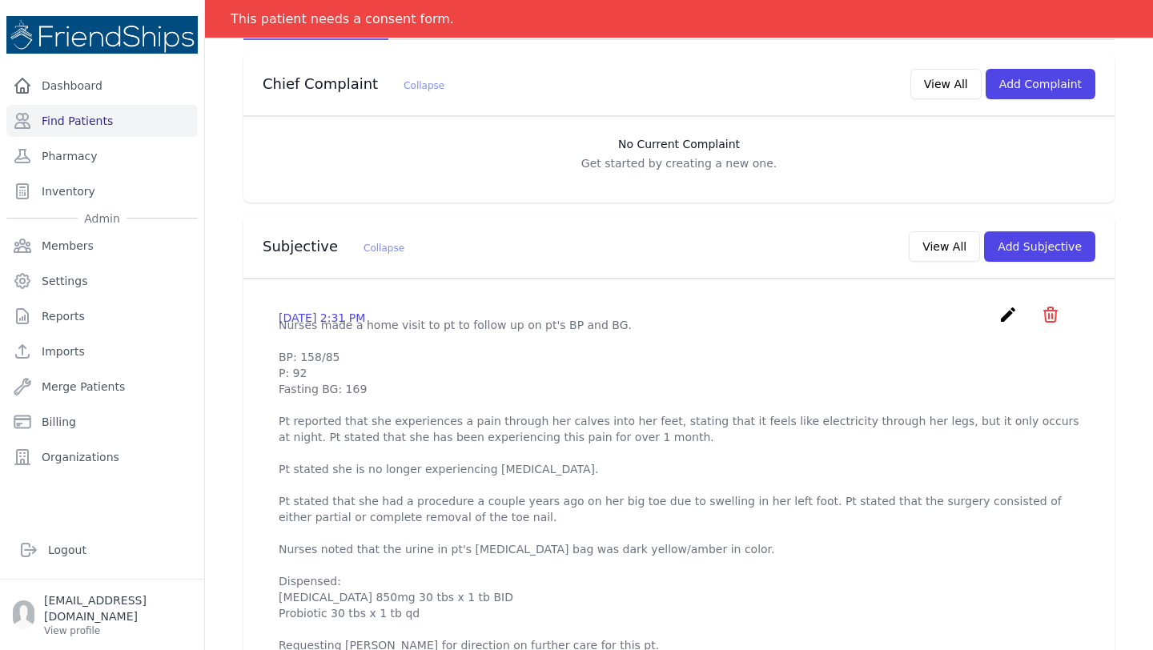
scroll to position [339, 0]
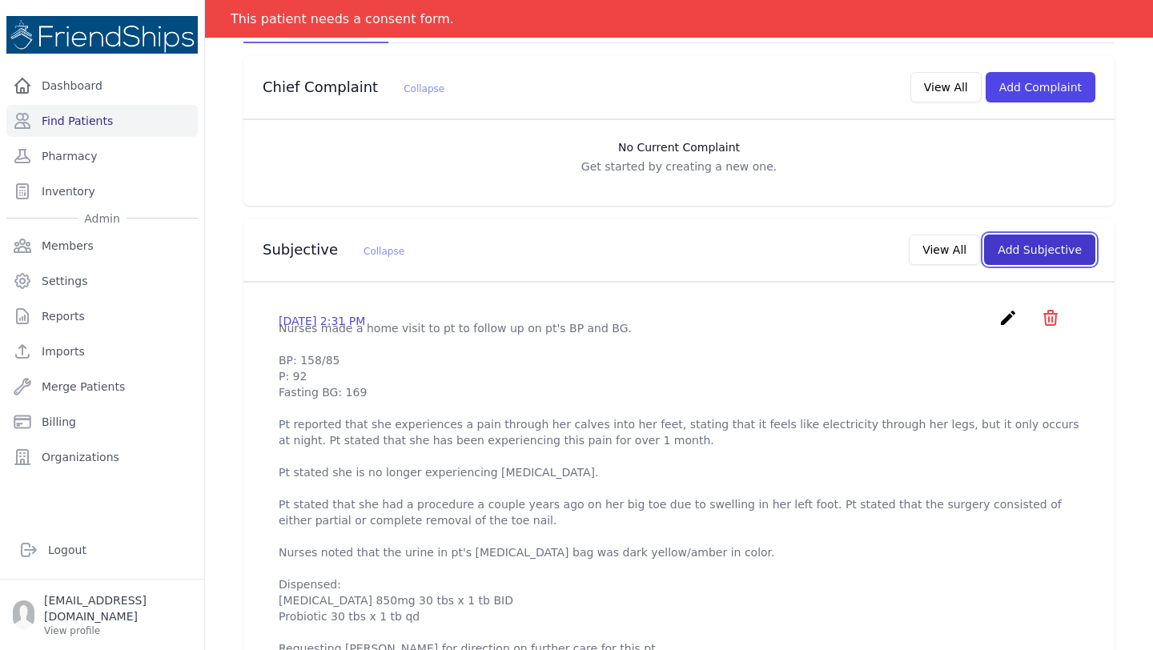
click at [1019, 235] on button "Add Subjective" at bounding box center [1039, 250] width 111 height 30
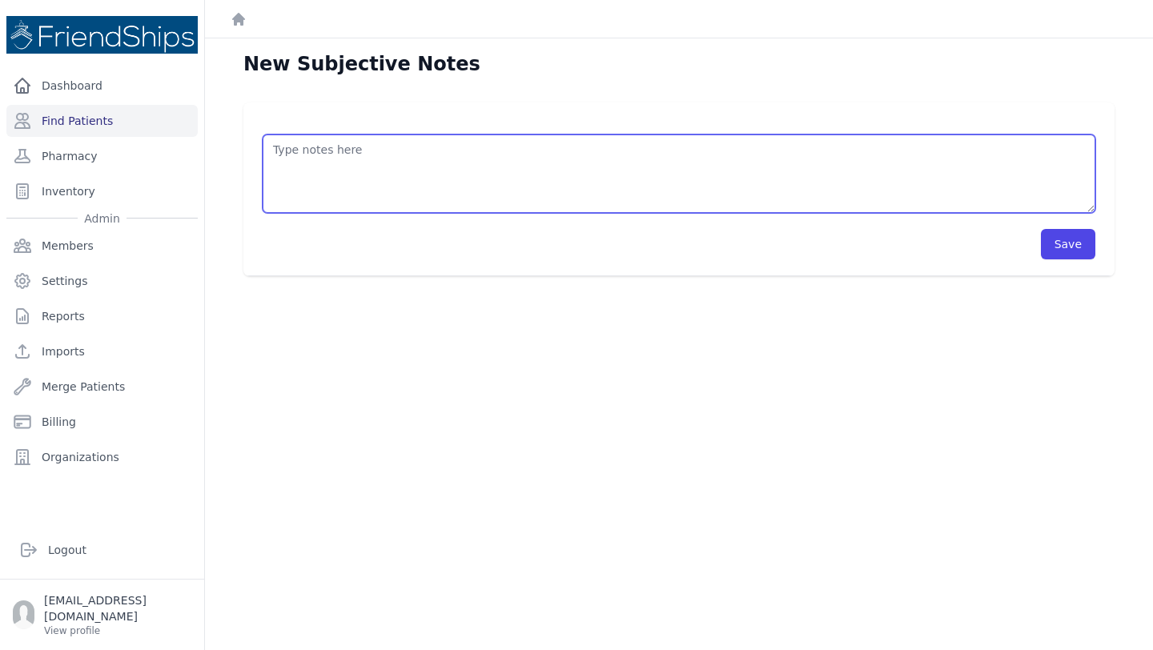
click at [378, 171] on textarea at bounding box center [679, 174] width 833 height 78
click at [764, 147] on textarea "Pt's daughter contacted our translator, Hussein, to inform us that the pt has b…" at bounding box center [679, 174] width 833 height 78
click at [878, 151] on textarea "Pt's daughter contacted our translator, Hussein, to inform us that the pt has b…" at bounding box center [679, 174] width 833 height 78
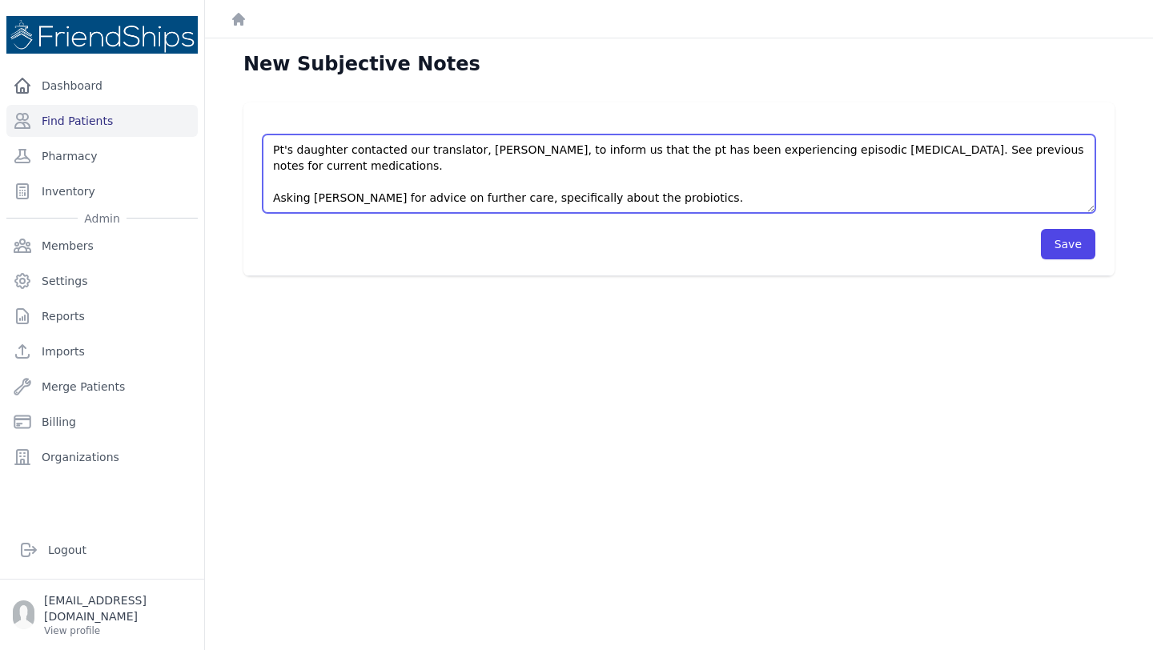
drag, startPoint x: 673, startPoint y: 206, endPoint x: 497, endPoint y: 198, distance: 175.5
click at [497, 198] on textarea "Pt's daughter contacted our translator, Hussein, to inform us that the pt has b…" at bounding box center [679, 174] width 833 height 78
click at [706, 199] on textarea "Pt's daughter contacted our translator, Hussein, to inform us that the pt has b…" at bounding box center [679, 174] width 833 height 78
click at [338, 196] on textarea "Pt's daughter contacted our translator, Hussein, to inform us that the pt has b…" at bounding box center [679, 174] width 833 height 78
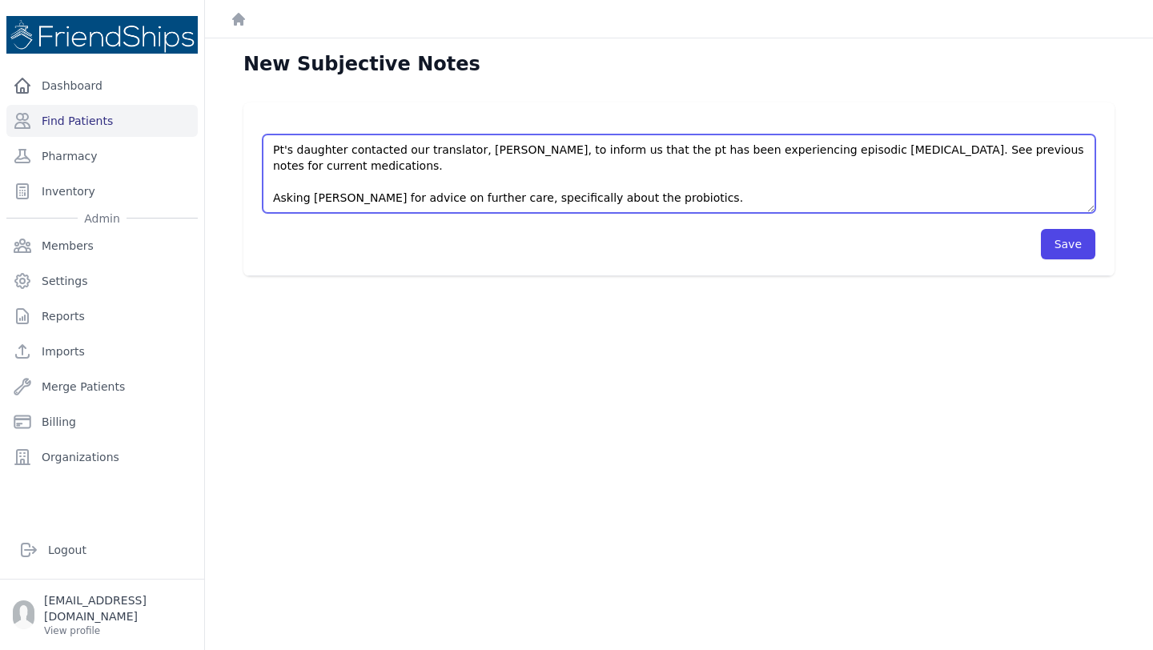
click at [452, 193] on textarea "Pt's daughter contacted our translator, Hussein, to inform us that the pt has b…" at bounding box center [679, 174] width 833 height 78
click at [359, 166] on textarea "Pt's daughter contacted our translator, Hussein, to inform us that the pt has b…" at bounding box center [679, 174] width 833 height 78
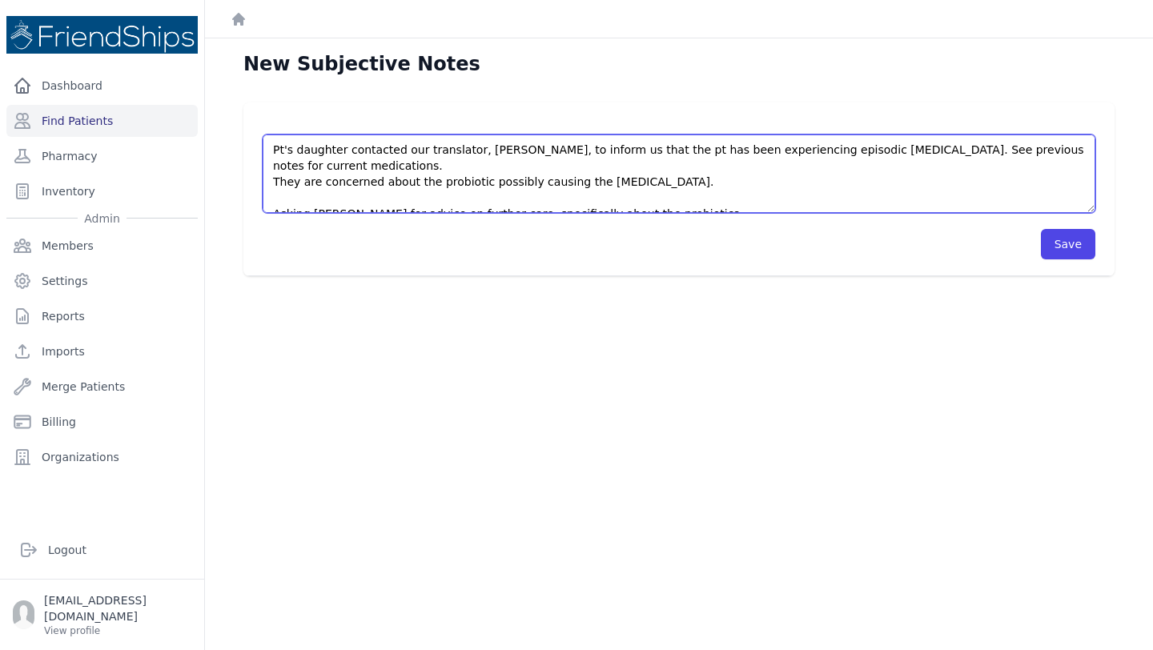
click at [269, 180] on textarea "Pt's daughter contacted our translator, Hussein, to inform us that the pt has b…" at bounding box center [679, 174] width 833 height 78
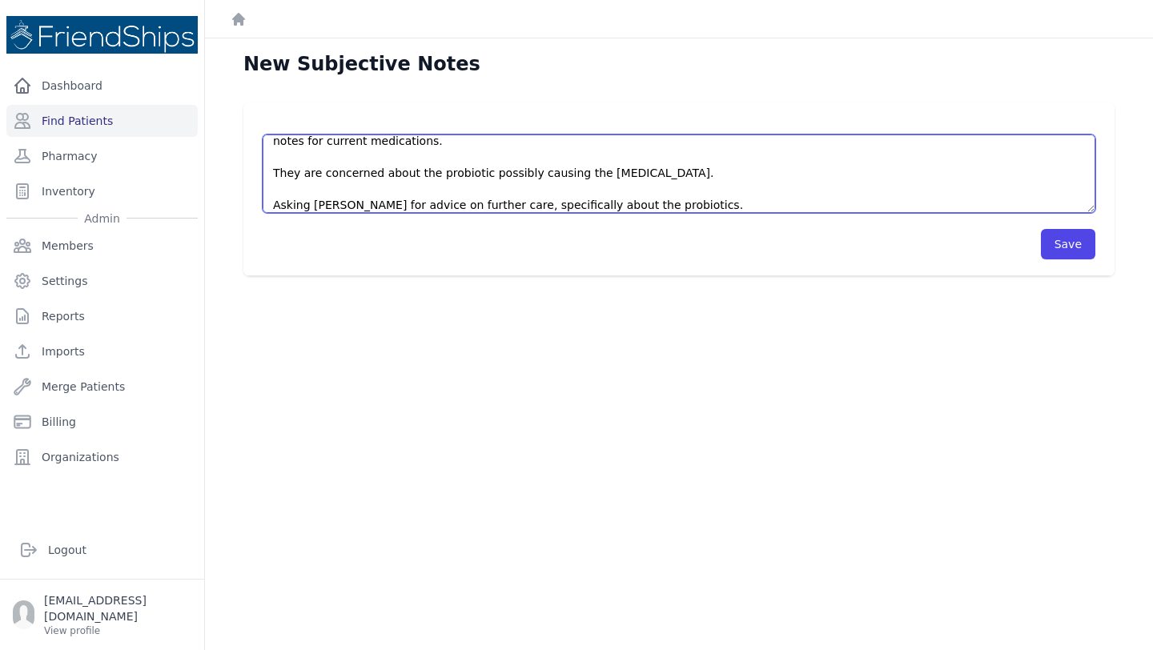
scroll to position [32, 0]
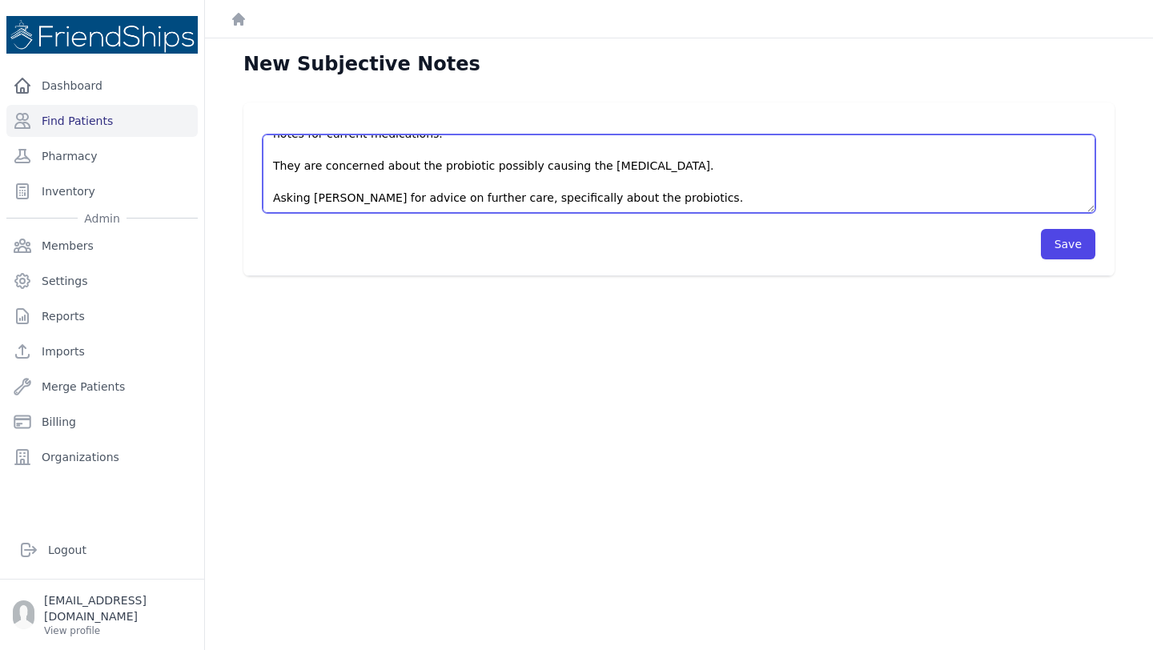
click at [665, 197] on textarea "Pt's daughter contacted our translator, Hussein, to inform us that the pt has b…" at bounding box center [679, 174] width 833 height 78
type textarea "Pt's daughter contacted our translator, Hussein, to inform us that the pt has b…"
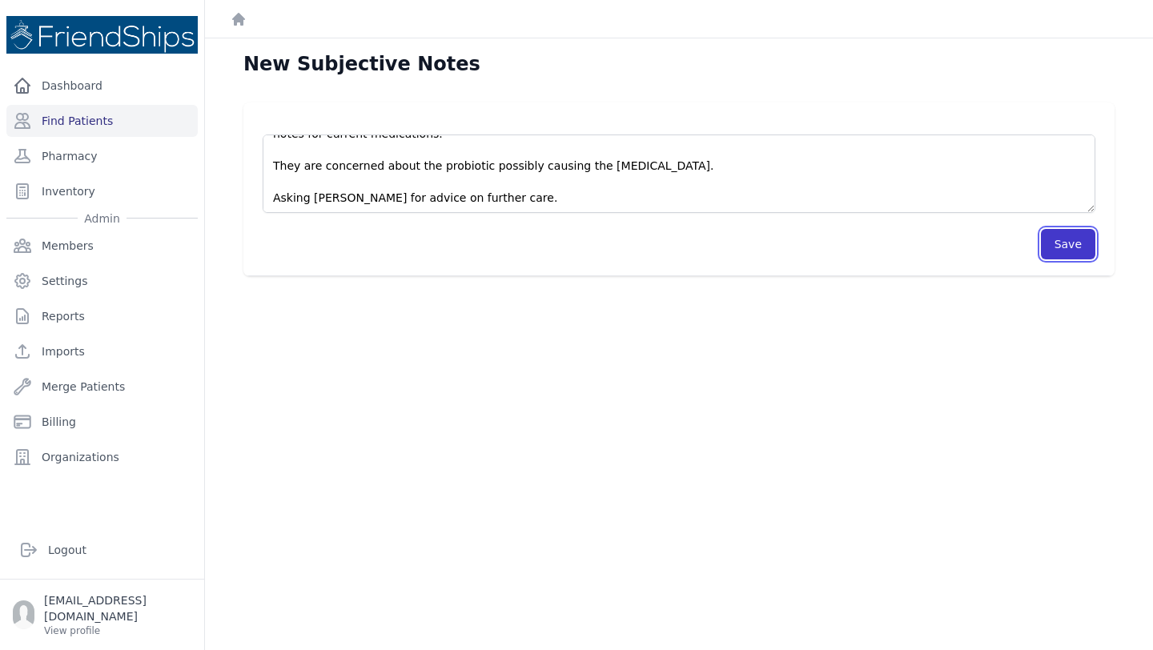
click at [1084, 255] on button "Save" at bounding box center [1068, 244] width 54 height 30
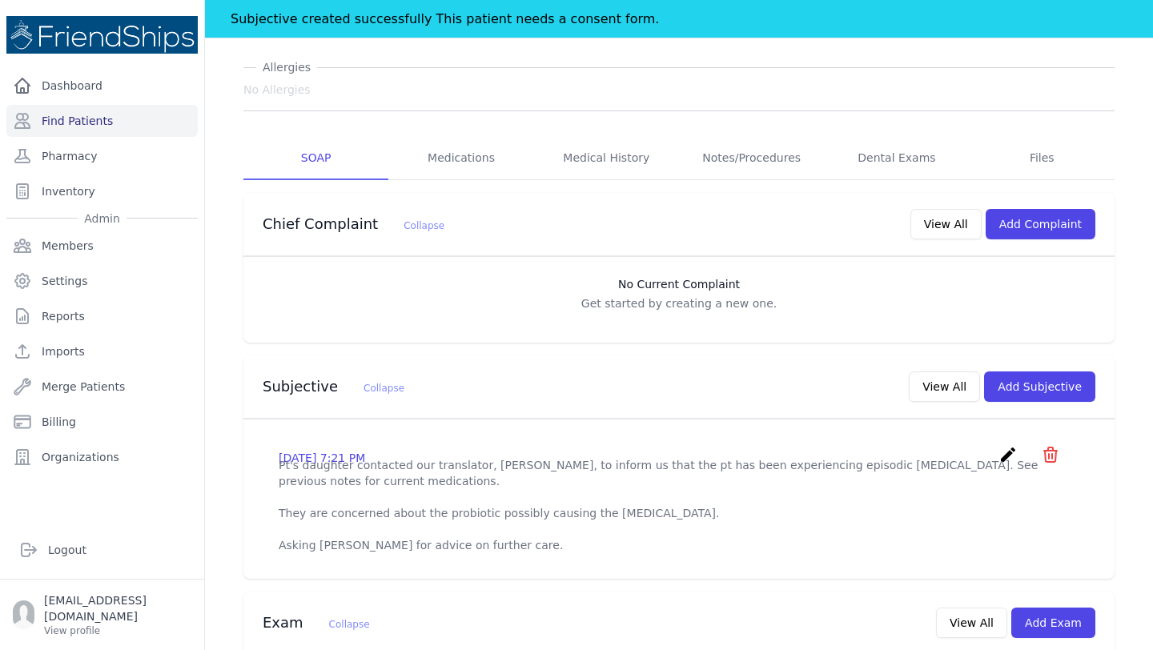
scroll to position [243, 0]
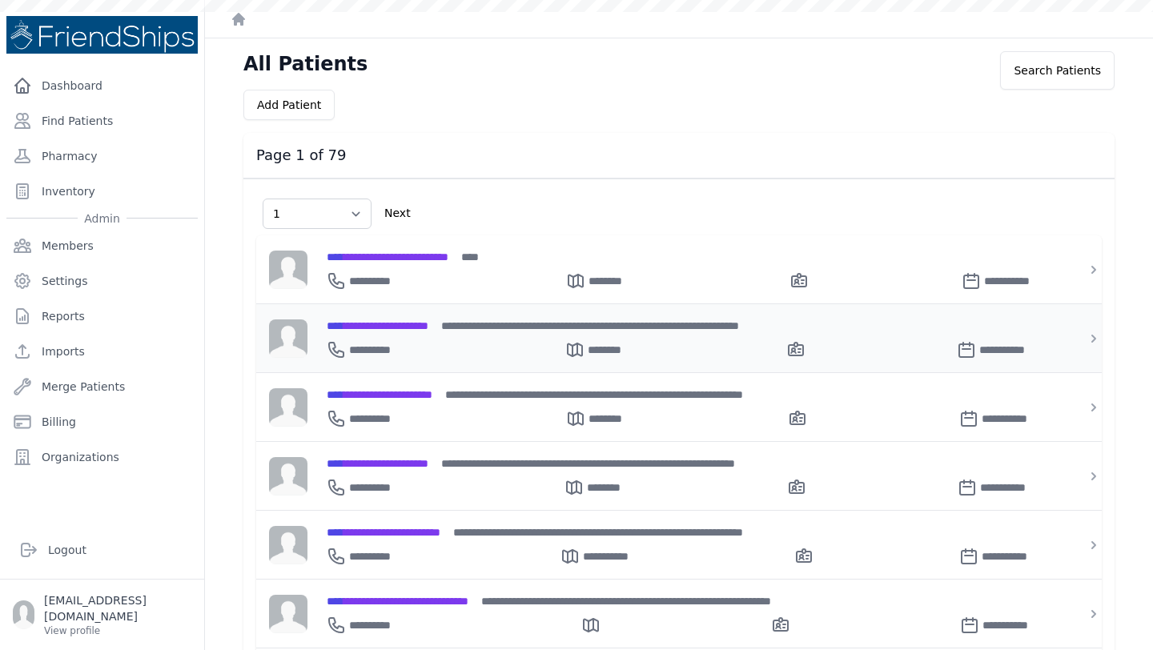
select select "1"
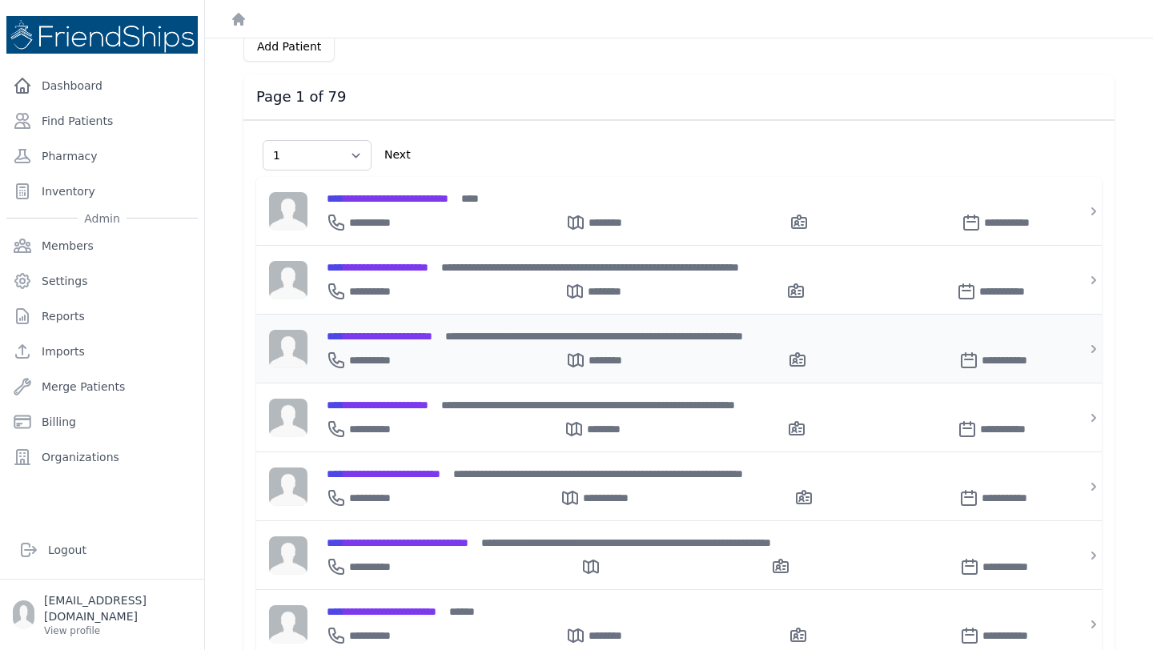
scroll to position [60, 0]
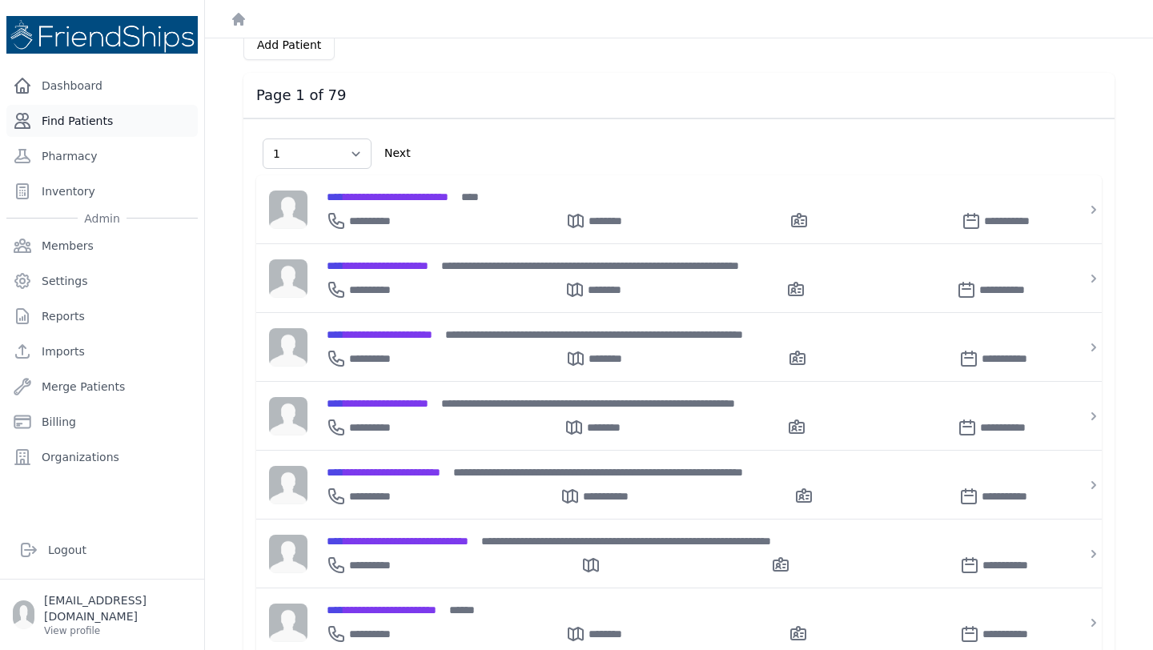
click at [70, 120] on link "Find Patients" at bounding box center [101, 121] width 191 height 32
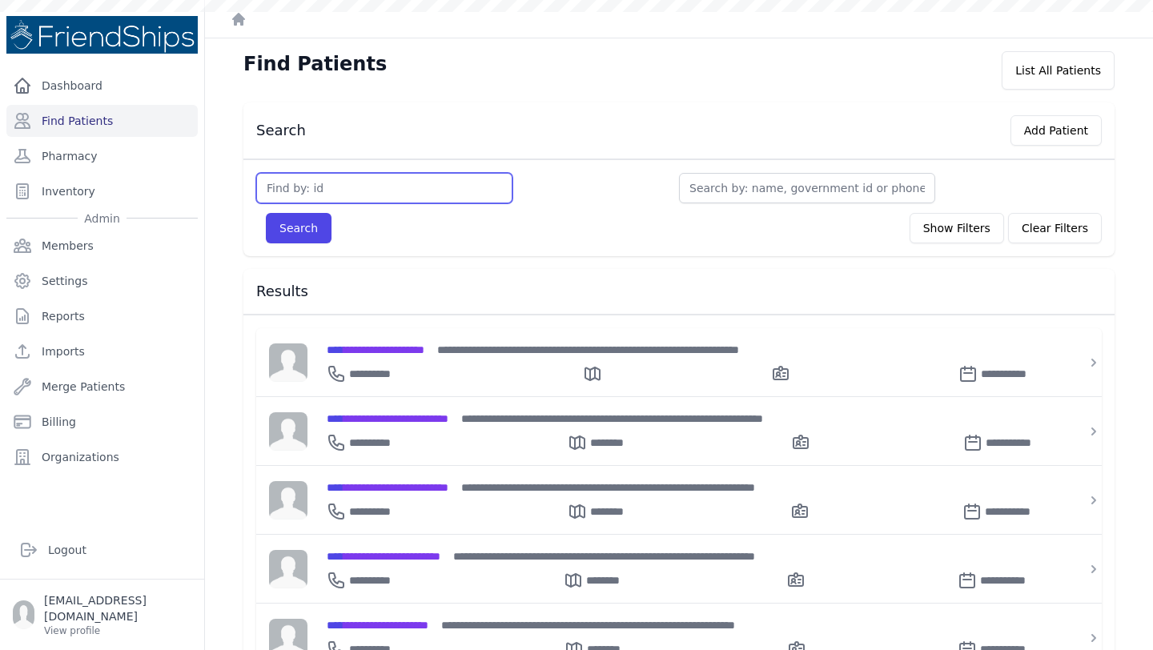
click at [371, 187] on input "text" at bounding box center [384, 188] width 256 height 30
click at [472, 474] on div "**********" at bounding box center [688, 500] width 762 height 68
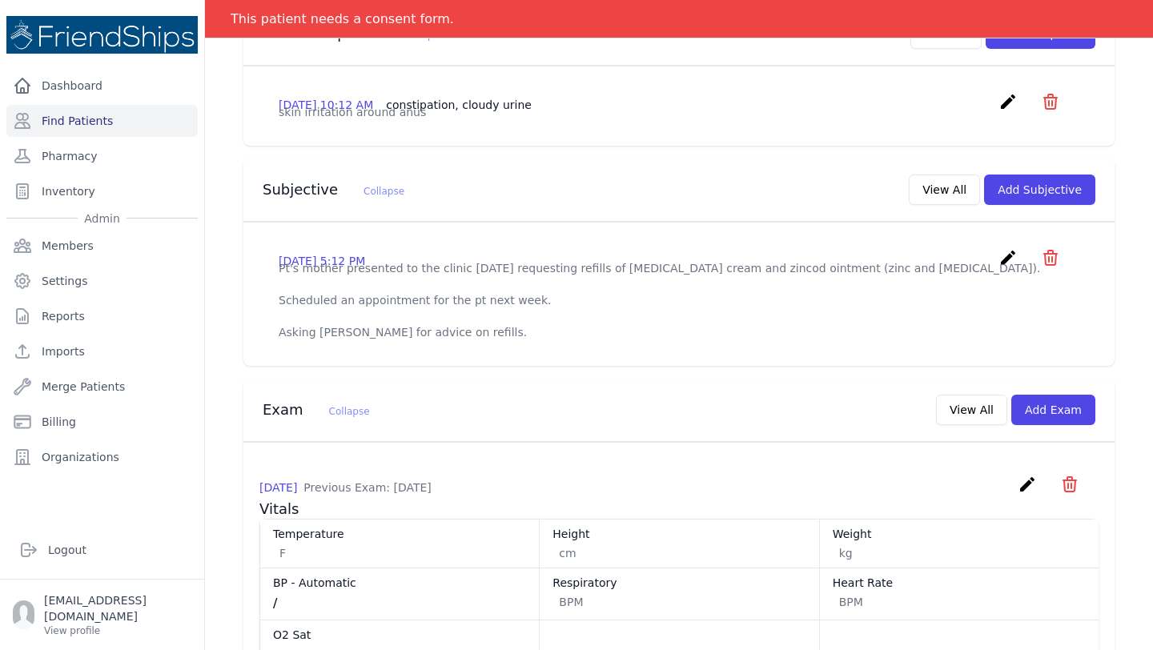
scroll to position [418, 0]
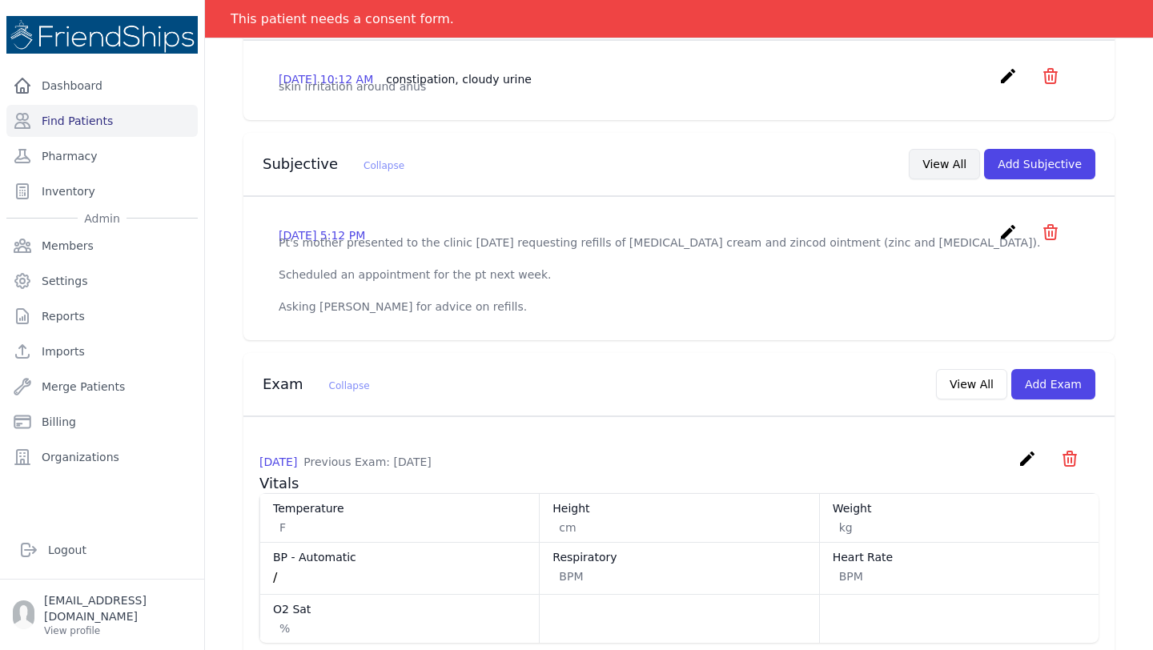
click at [947, 149] on button "View All" at bounding box center [944, 164] width 71 height 30
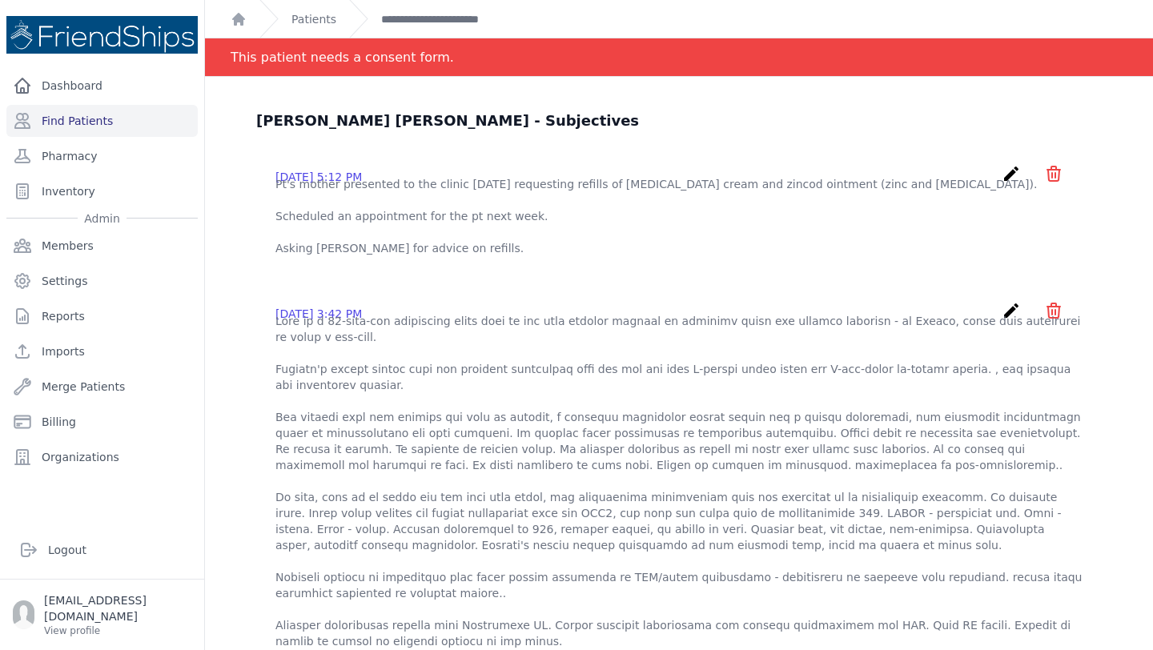
scroll to position [0, 0]
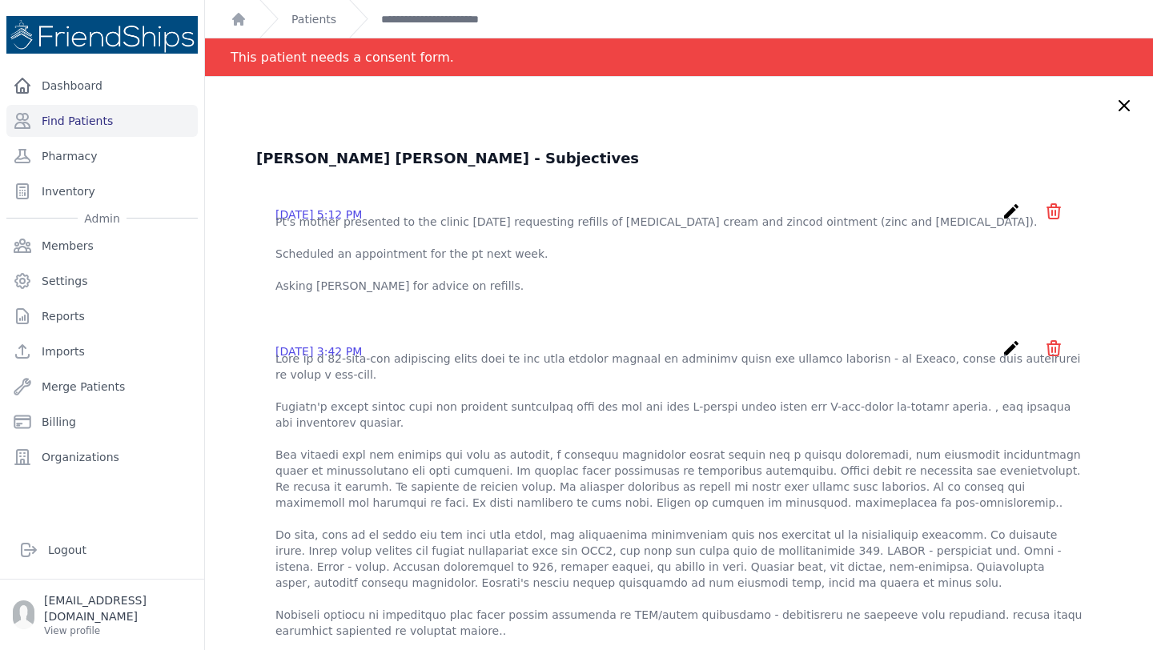
click at [1127, 110] on icon at bounding box center [1124, 105] width 19 height 19
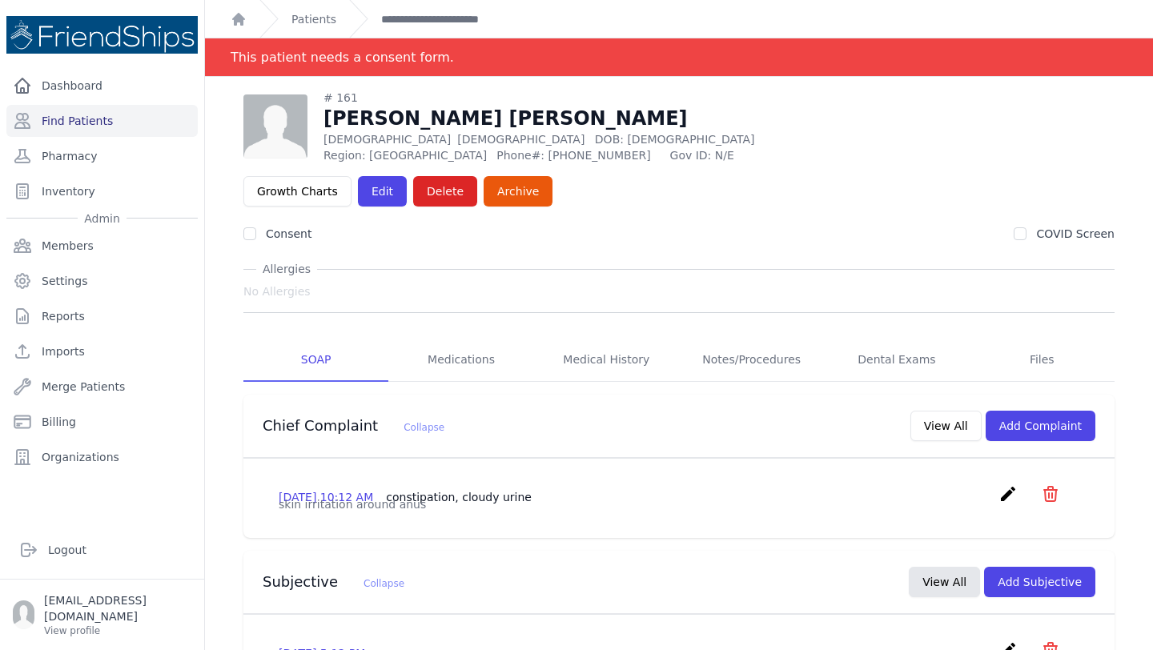
click at [765, 277] on div "No Allergies" at bounding box center [678, 291] width 871 height 29
click at [725, 133] on div "# 161 Mohammed Nour Shabib Ali Male 14 Years Old DOB: 2011-Feb-01 Region: Hamad…" at bounding box center [678, 127] width 871 height 74
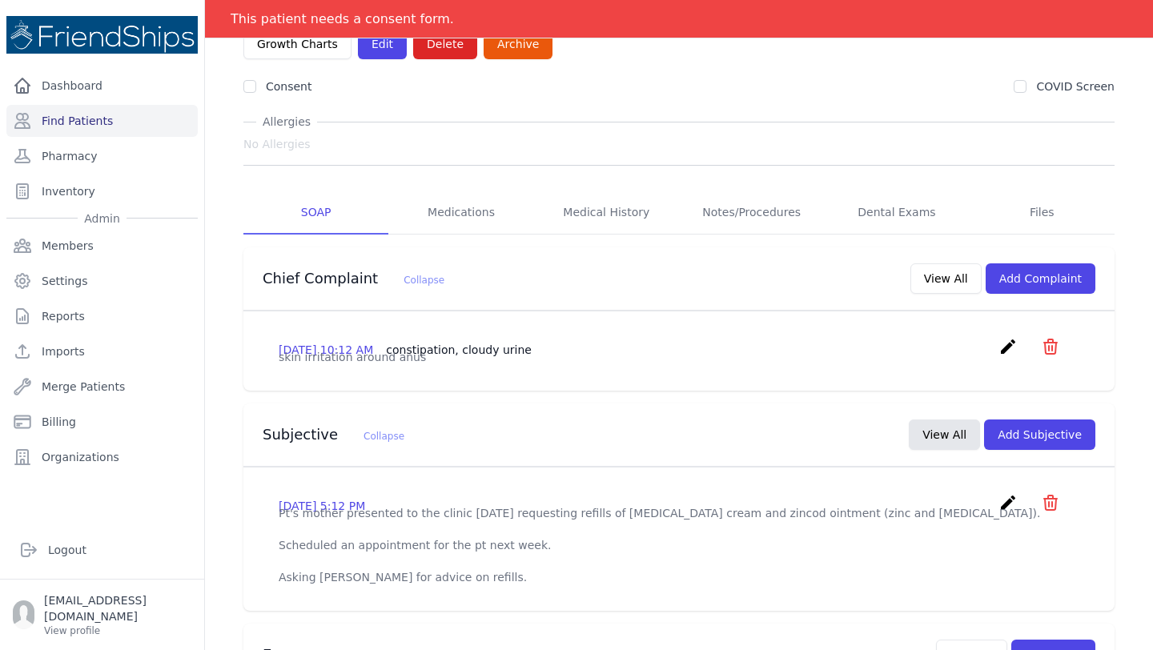
scroll to position [146, 0]
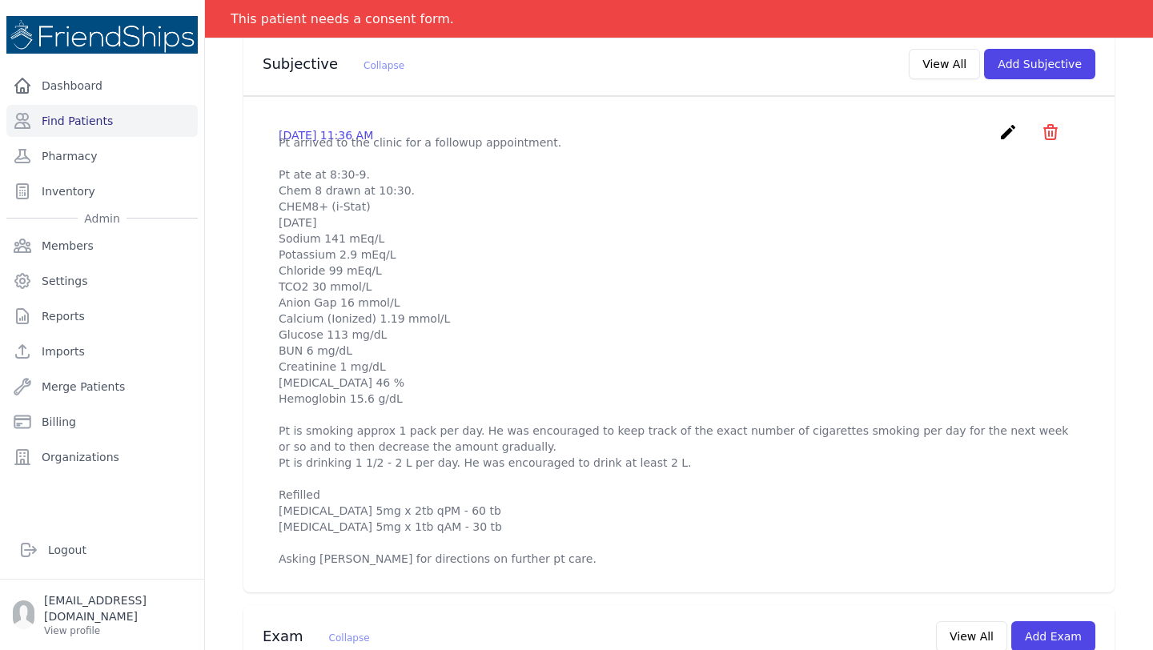
scroll to position [526, 0]
click at [1002, 122] on icon "create" at bounding box center [1007, 131] width 19 height 19
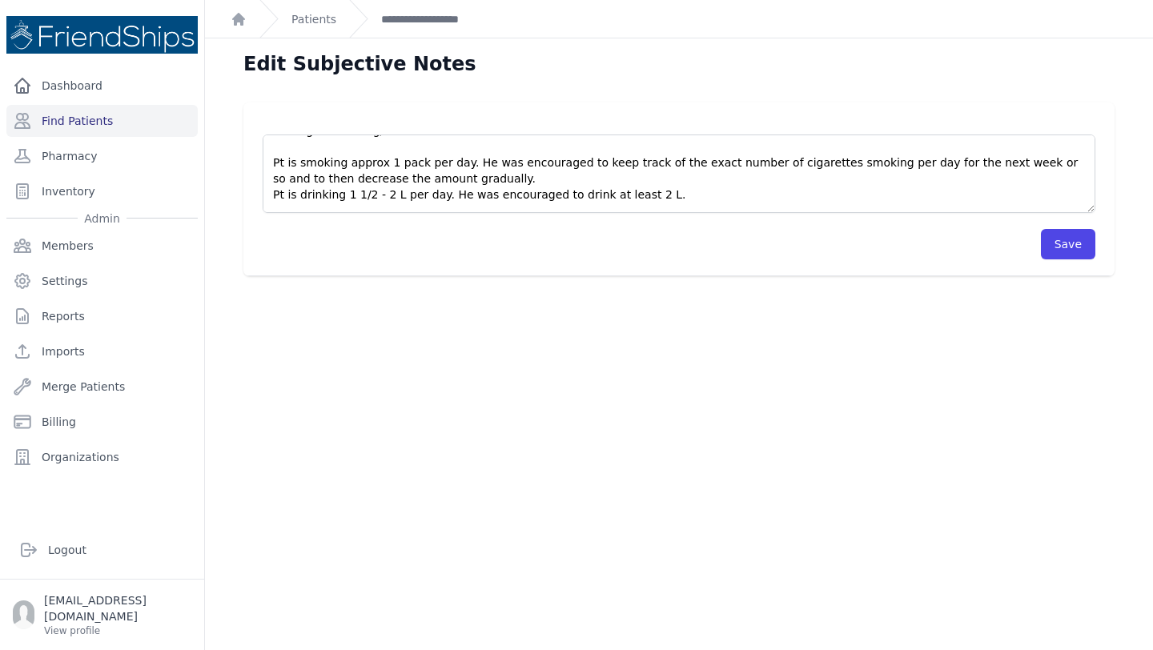
scroll to position [222, 0]
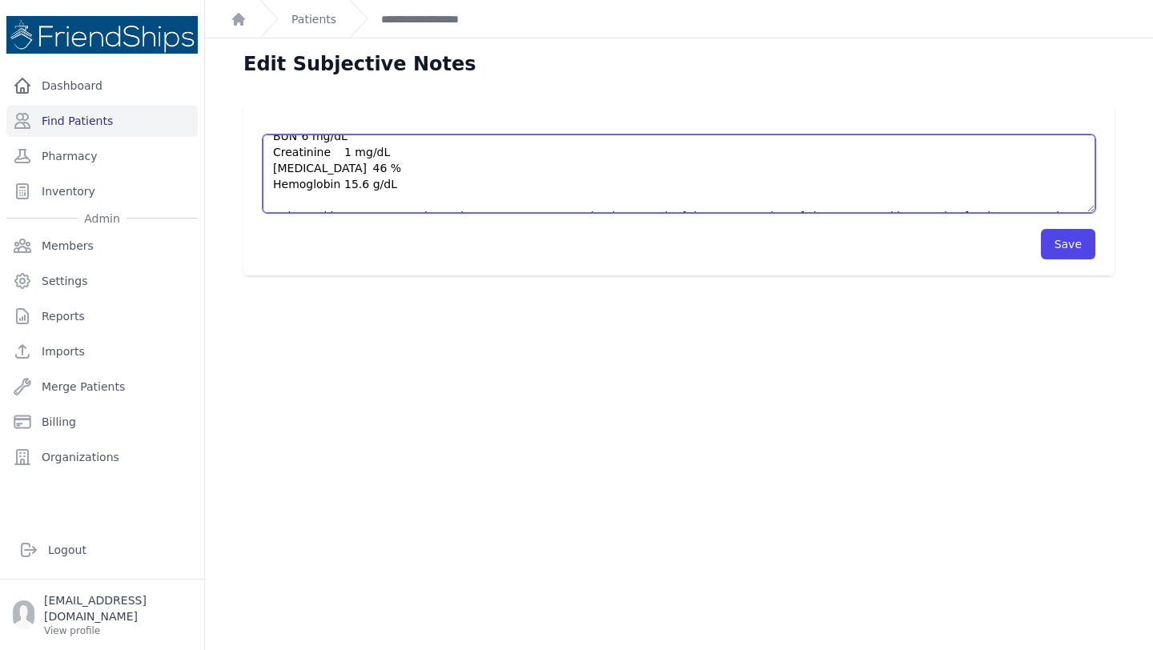
click at [485, 183] on textarea "Pt arrived to the clinic for a followup appointment. Pt ate at 8:30-9. Chem 8 d…" at bounding box center [679, 174] width 833 height 78
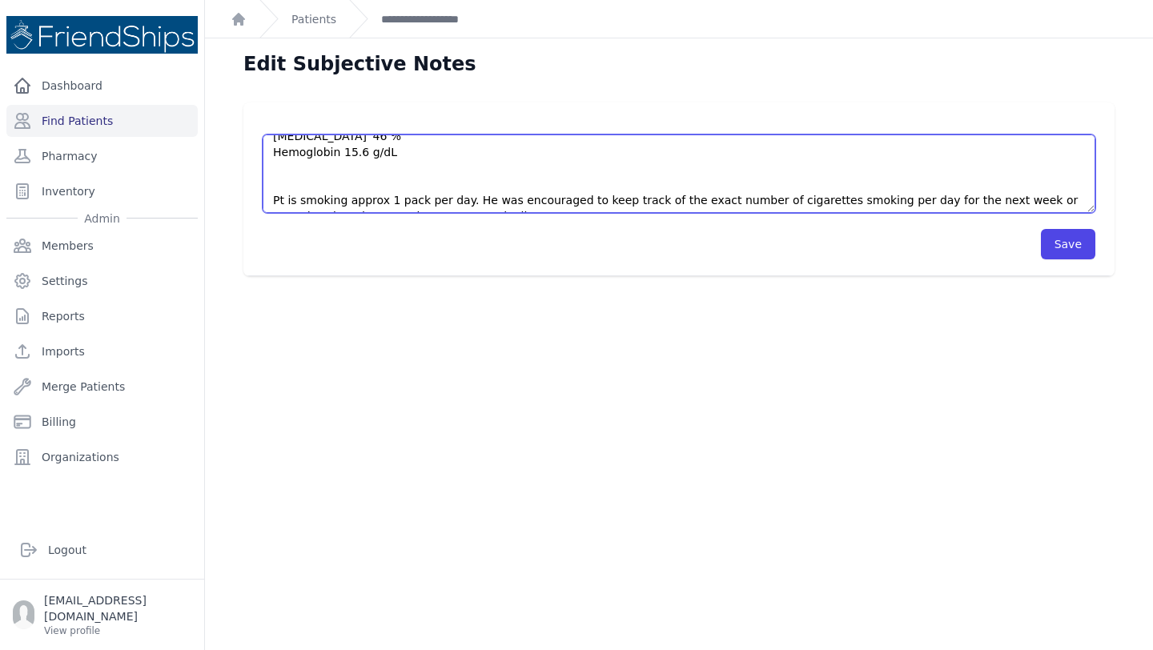
scroll to position [244, 0]
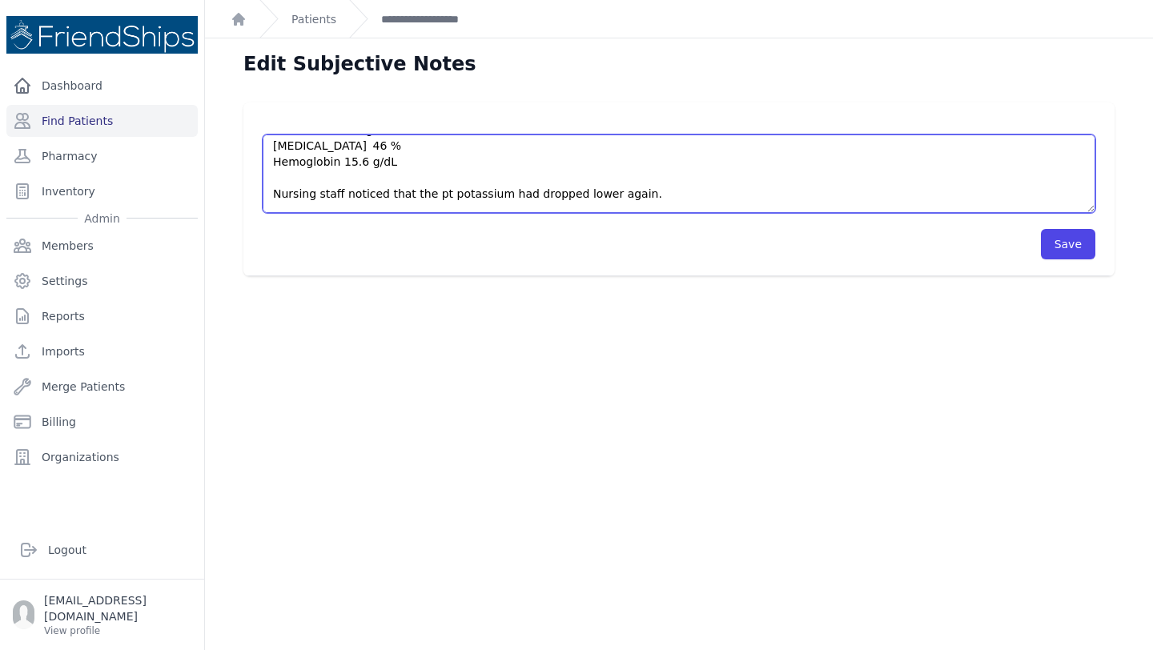
click at [434, 195] on textarea "Pt arrived to the clinic for a followup appointment. Pt ate at 8:30-9. Chem 8 d…" at bounding box center [679, 174] width 833 height 78
click at [646, 192] on textarea "Pt arrived to the clinic for a followup appointment. Pt ate at 8:30-9. Chem 8 d…" at bounding box center [679, 174] width 833 height 78
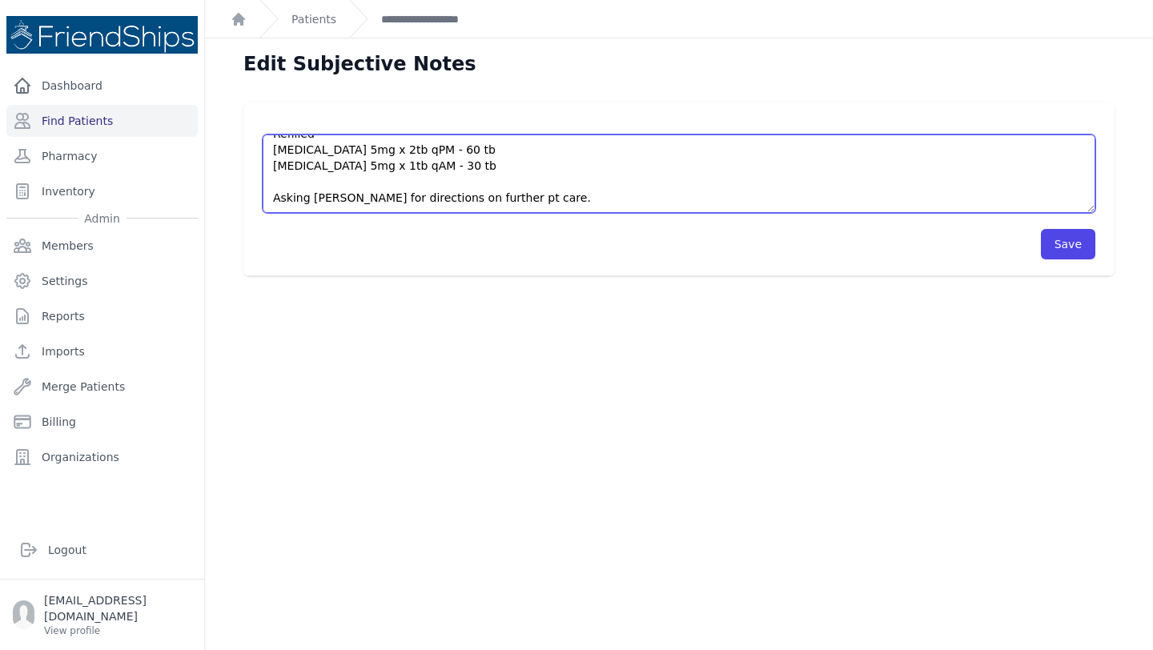
scroll to position [38, 0]
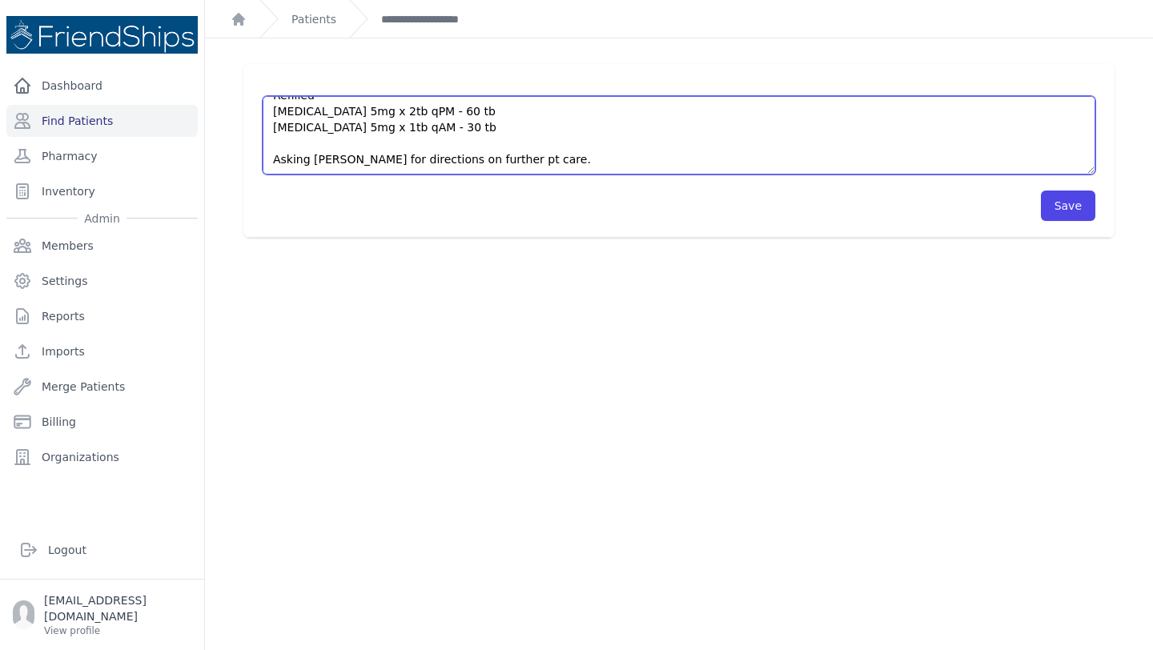
click at [339, 154] on textarea "Pt arrived to the clinic for a followup appointment. Pt ate at 8:30-9. Chem 8 d…" at bounding box center [679, 135] width 833 height 78
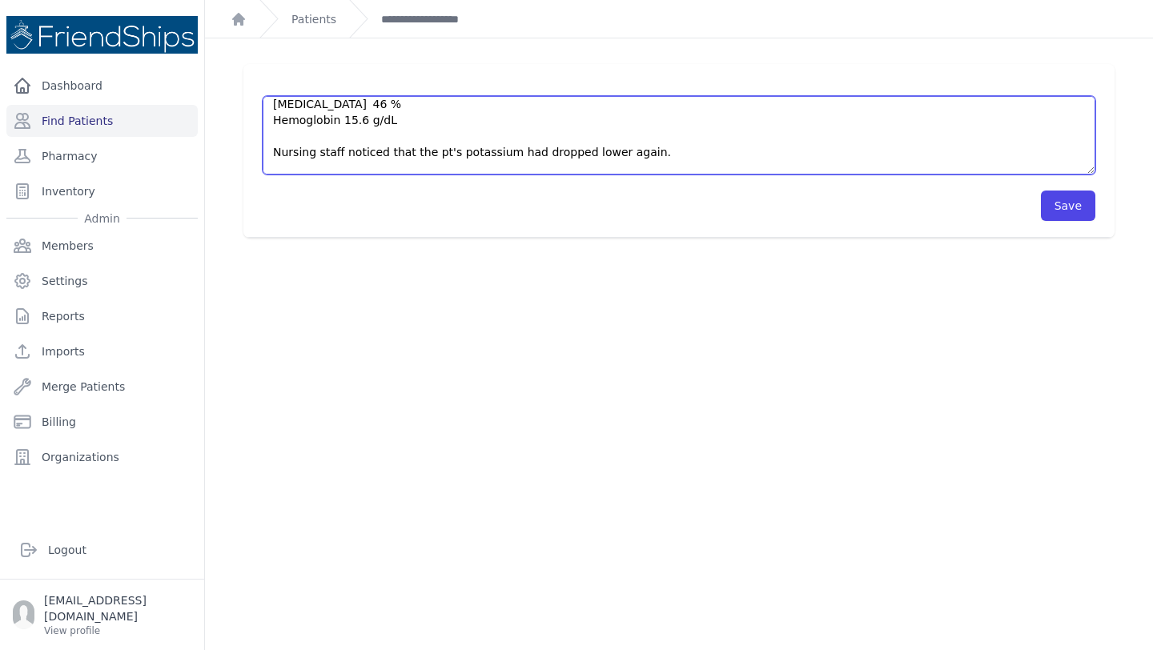
scroll to position [242, 0]
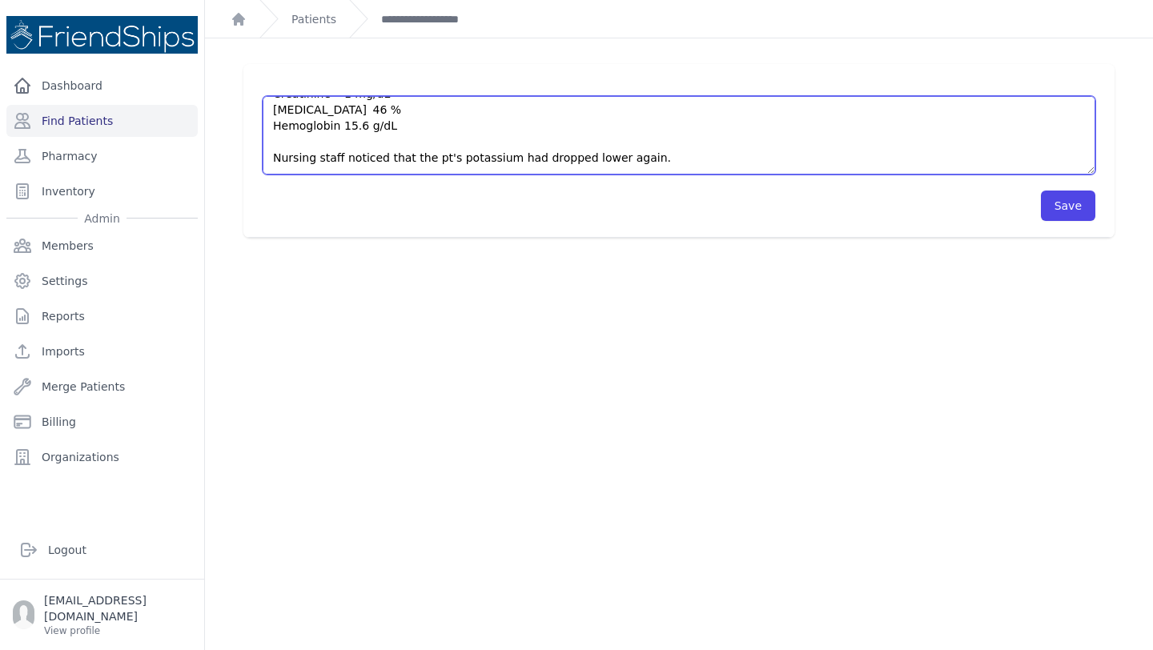
click at [688, 154] on textarea "Pt arrived to the clinic for a followup appointment. Pt ate at 8:30-9. Chem 8 d…" at bounding box center [679, 135] width 833 height 78
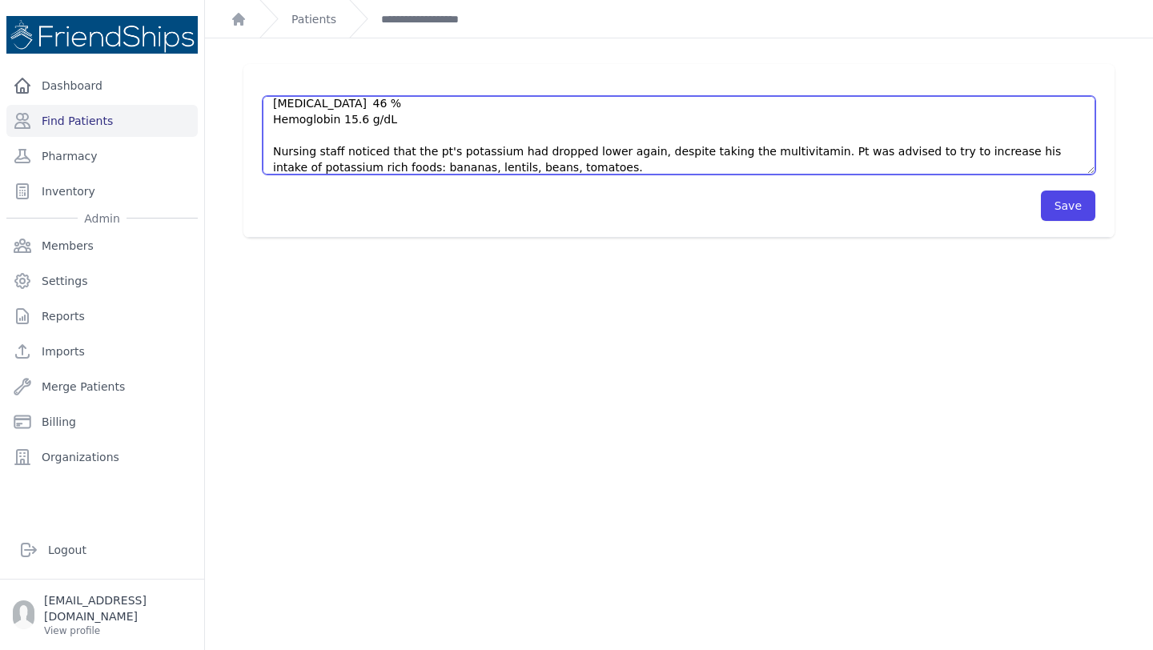
click at [418, 163] on textarea "Pt arrived to the clinic for a followup appointment. Pt ate at 8:30-9. Chem 8 d…" at bounding box center [679, 135] width 833 height 78
click at [550, 165] on textarea "Pt arrived to the clinic for a followup appointment. Pt ate at 8:30-9. Chem 8 d…" at bounding box center [679, 135] width 833 height 78
click at [377, 170] on textarea "Pt arrived to the clinic for a followup appointment. Pt ate at 8:30-9. Chem 8 d…" at bounding box center [679, 135] width 833 height 78
click at [629, 163] on textarea "Pt arrived to the clinic for a followup appointment. Pt ate at 8:30-9. Chem 8 d…" at bounding box center [679, 135] width 833 height 78
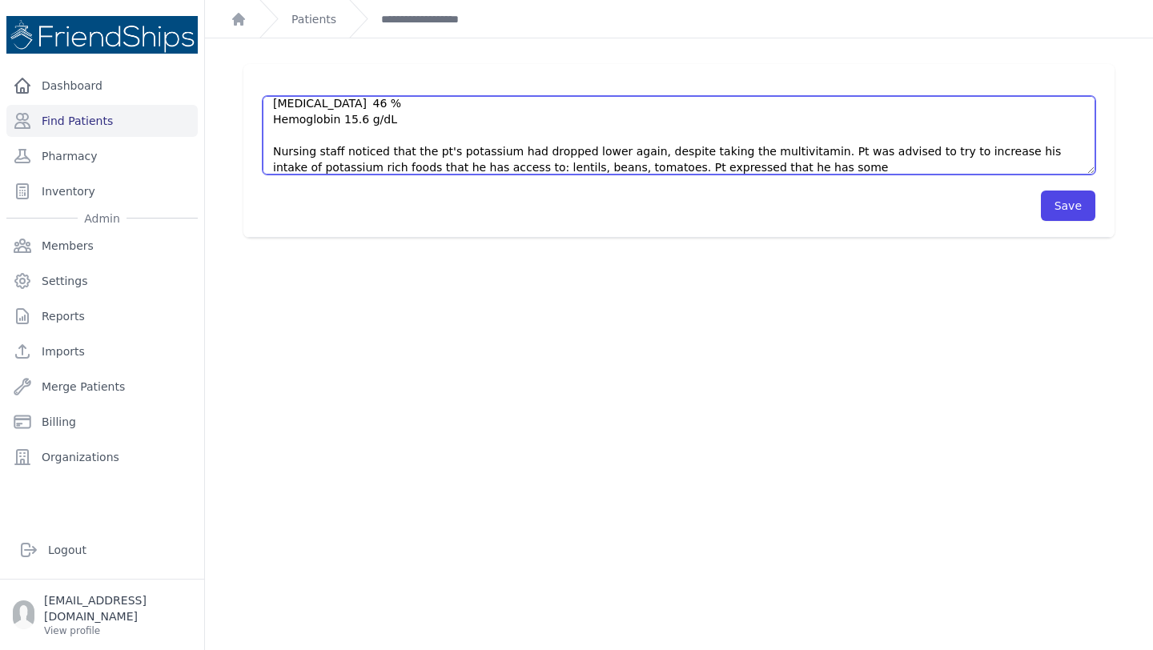
click at [636, 165] on textarea "Pt arrived to the clinic for a followup appointment. Pt ate at 8:30-9. Chem 8 d…" at bounding box center [679, 135] width 833 height 78
drag, startPoint x: 813, startPoint y: 167, endPoint x: 888, endPoint y: 171, distance: 75.4
click at [888, 171] on textarea "Pt arrived to the clinic for a followup appointment. Pt ate at 8:30-9. Chem 8 d…" at bounding box center [679, 135] width 833 height 78
click at [910, 165] on textarea "Pt arrived to the clinic for a followup appointment. Pt ate at 8:30-9. Chem 8 d…" at bounding box center [679, 135] width 833 height 78
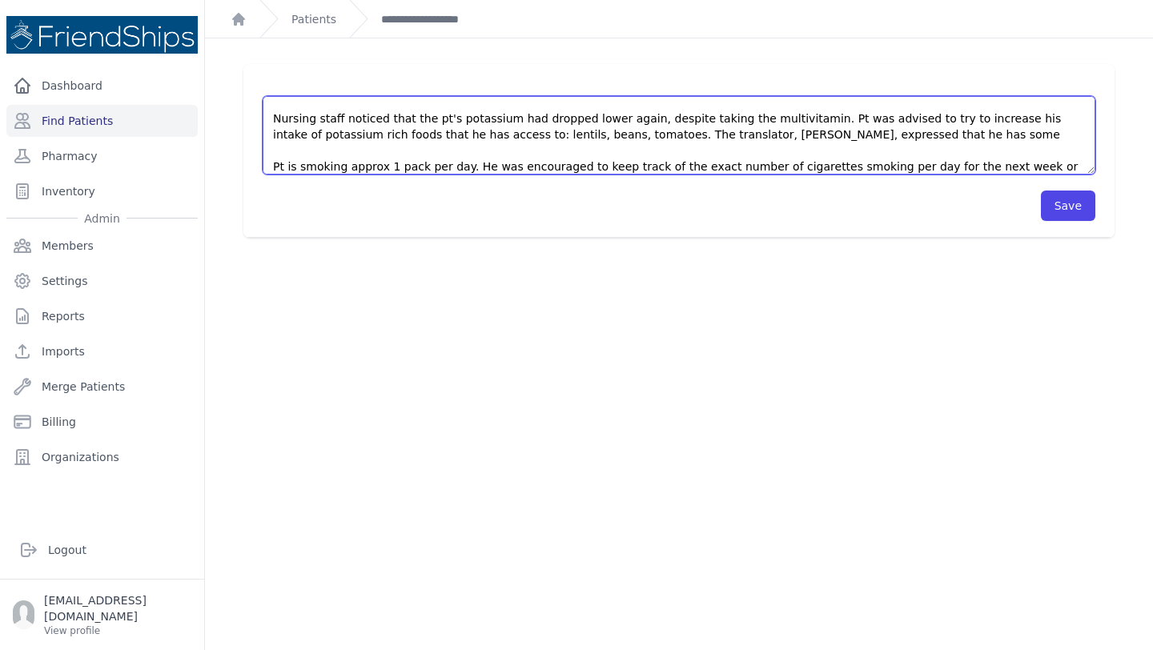
scroll to position [287, 0]
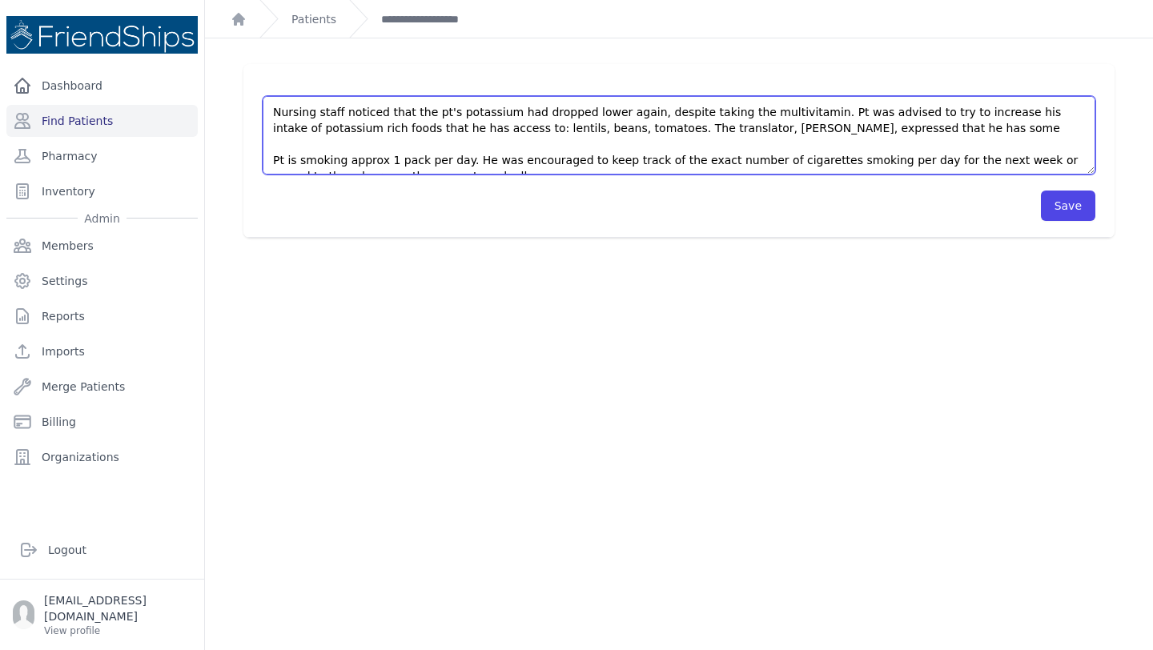
drag, startPoint x: 910, startPoint y: 165, endPoint x: 813, endPoint y: 123, distance: 105.4
click at [813, 123] on textarea "Pt arrived to the clinic for a followup appointment. Pt ate at 8:30-9. Chem 8 d…" at bounding box center [679, 135] width 833 height 78
click at [825, 130] on textarea "Pt arrived to the clinic for a followup appointment. Pt ate at 8:30-9. Chem 8 d…" at bounding box center [679, 135] width 833 height 78
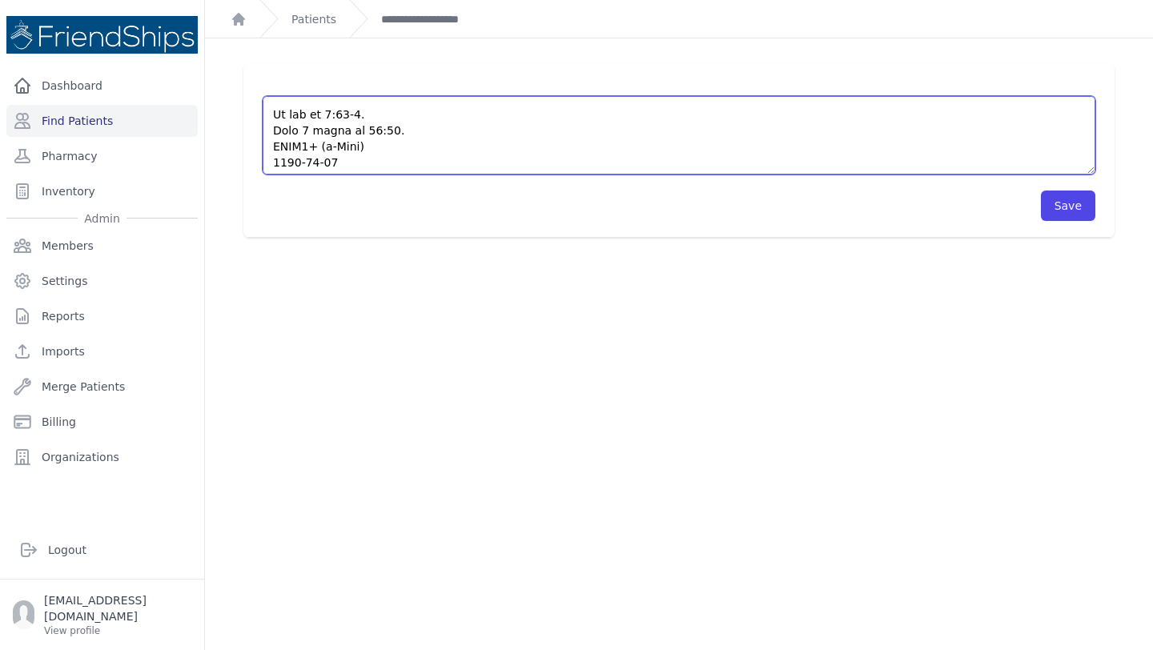
scroll to position [0, 0]
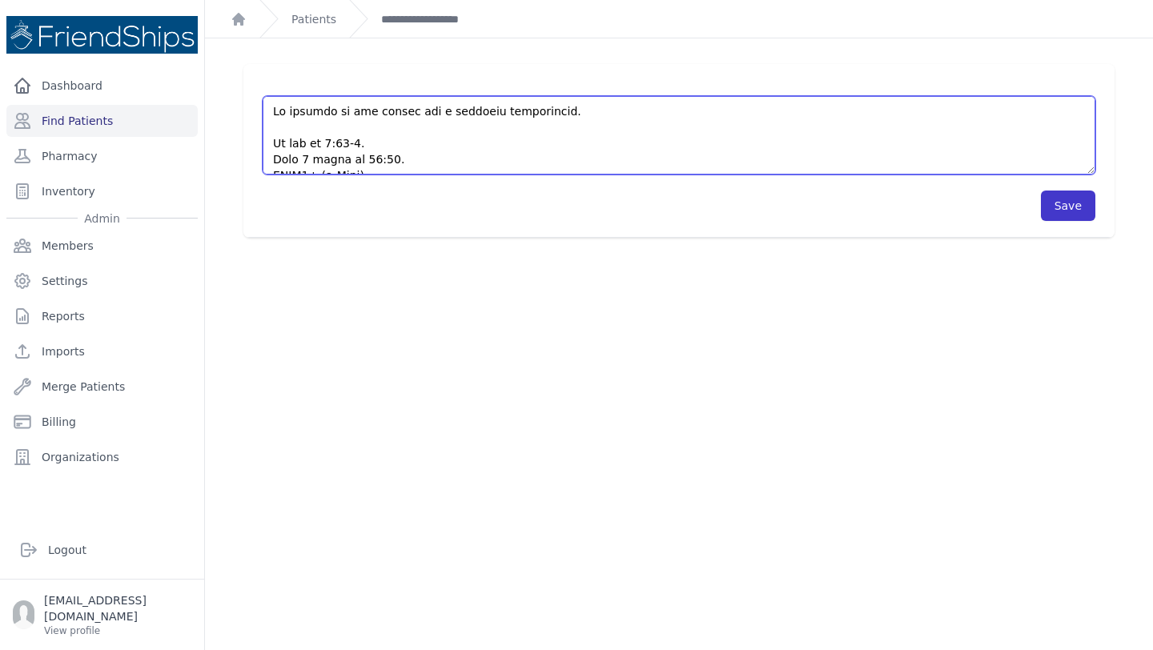
type textarea "Pt arrived to the clinic for a followup appointment. Pt ate at 8:30-9. Chem 8 d…"
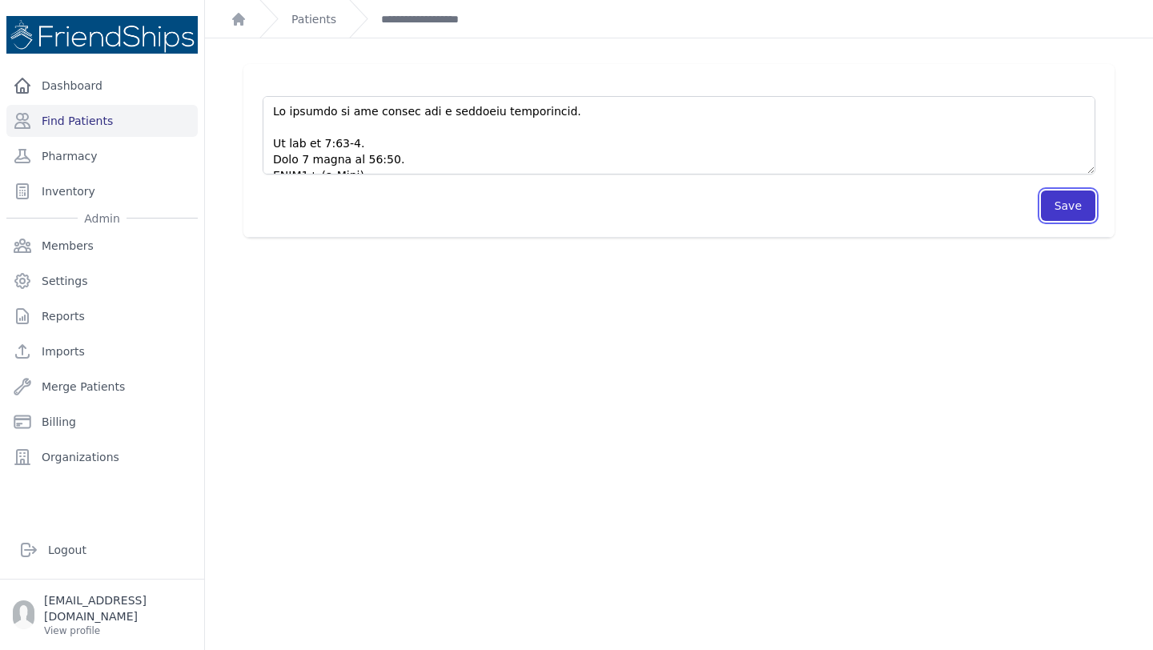
click at [1064, 219] on button "Save" at bounding box center [1068, 206] width 54 height 30
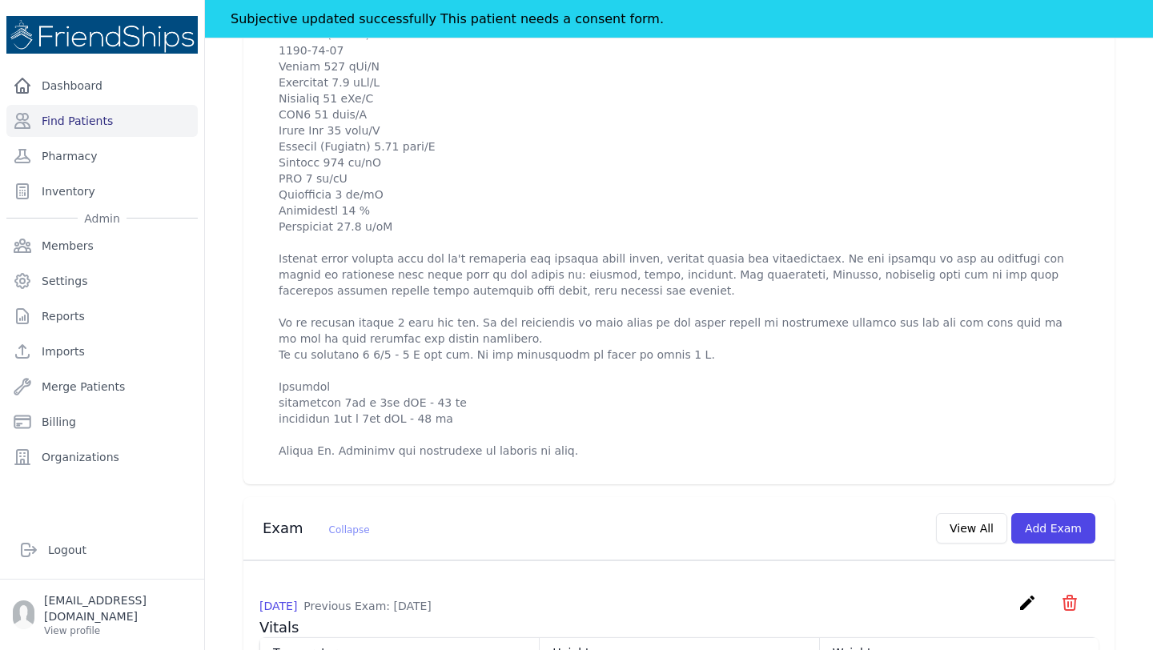
scroll to position [762, 0]
